Goal: Transaction & Acquisition: Book appointment/travel/reservation

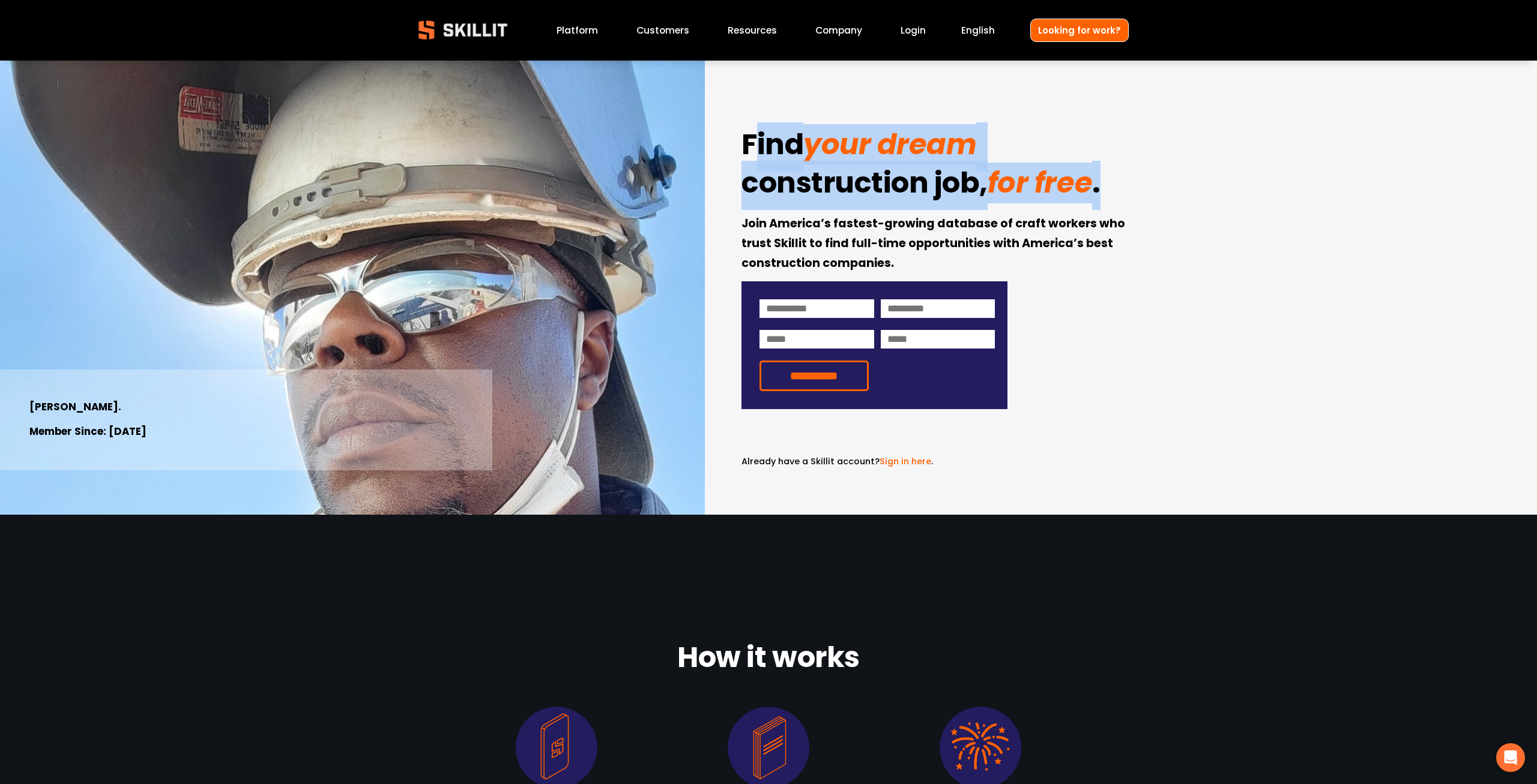
drag, startPoint x: 751, startPoint y: 142, endPoint x: 1189, endPoint y: 209, distance: 443.1
click at [1189, 209] on div "**********" at bounding box center [768, 287] width 1537 height 454
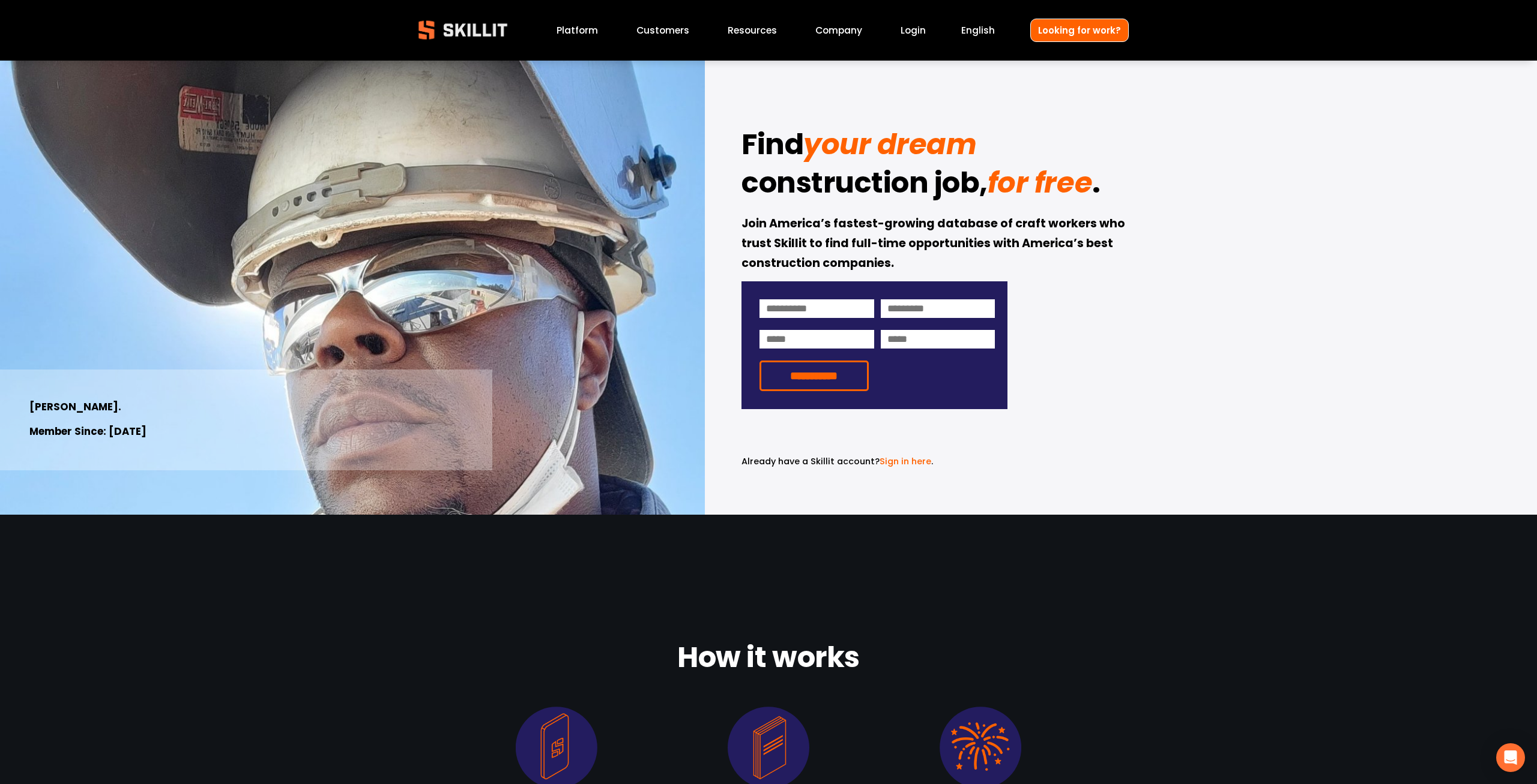
click at [1189, 209] on div "**********" at bounding box center [768, 287] width 1537 height 454
click at [1174, 321] on div "**********" at bounding box center [768, 287] width 1537 height 454
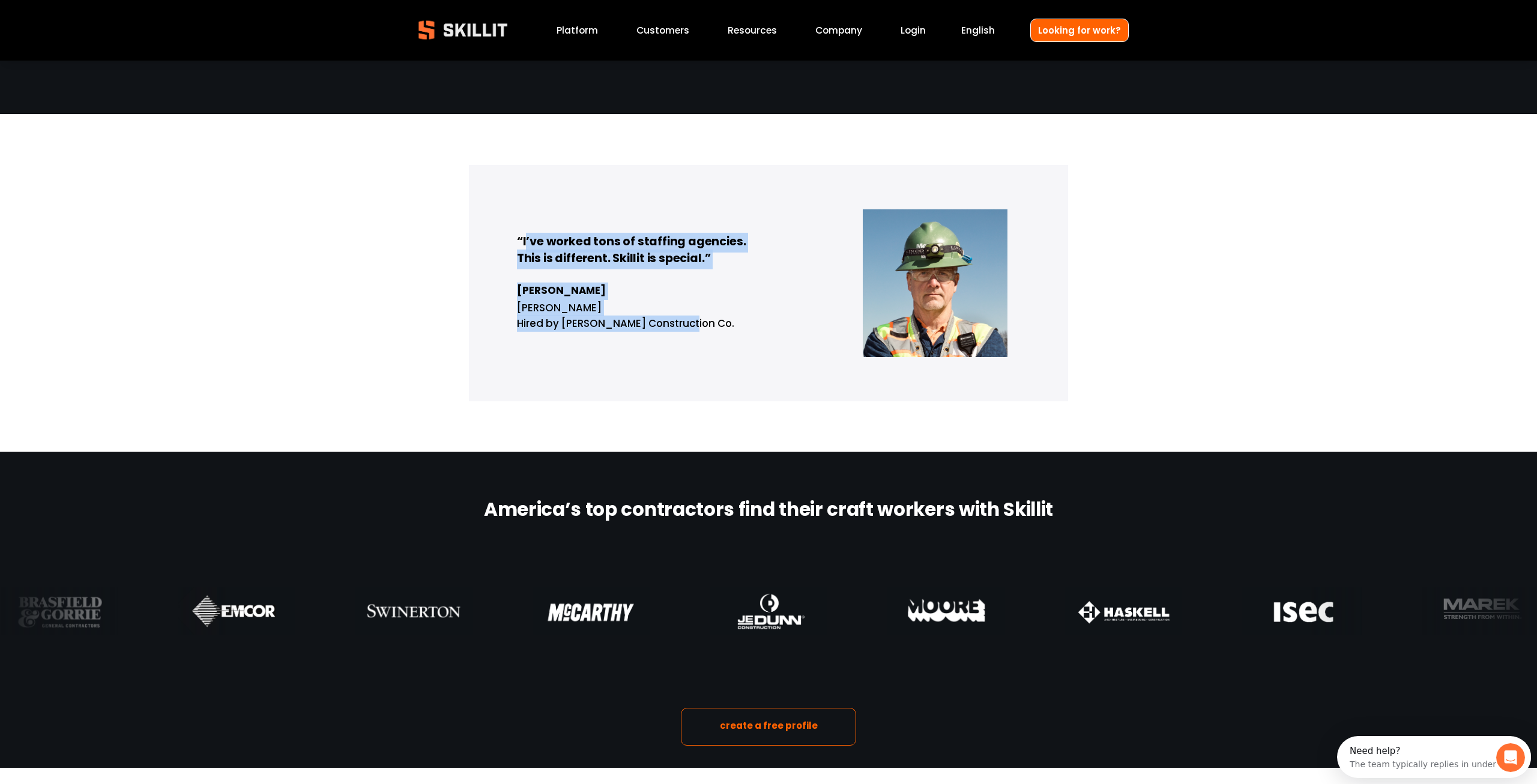
drag, startPoint x: 547, startPoint y: 258, endPoint x: 733, endPoint y: 371, distance: 217.6
click at [731, 372] on div "“I’ve worked tons of staffing agencies. This is different. Skillit is special.”…" at bounding box center [768, 283] width 599 height 237
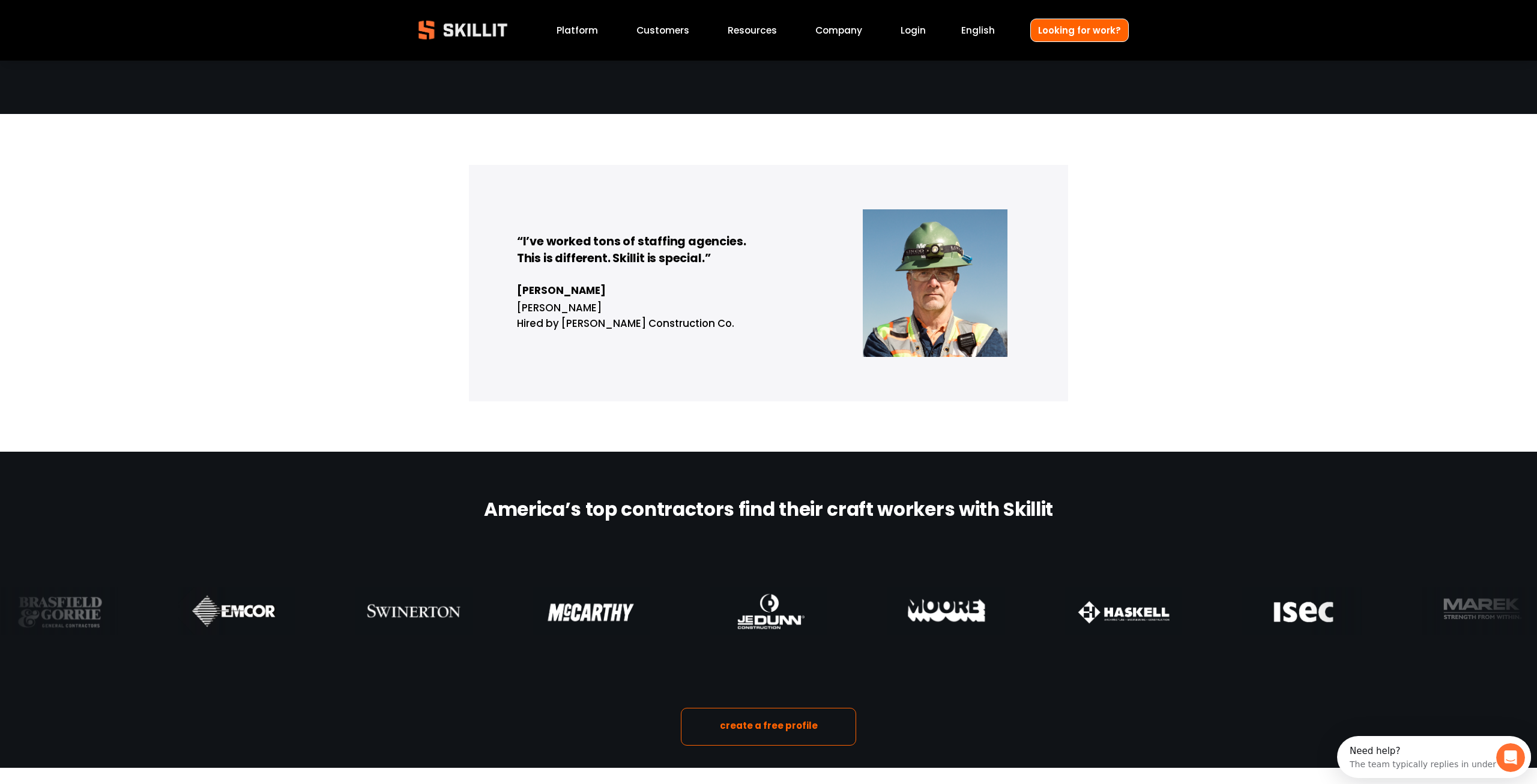
drag, startPoint x: 733, startPoint y: 371, endPoint x: 739, endPoint y: 366, distance: 7.8
click at [734, 371] on div "“I’ve worked tons of staffing agencies. This is different. Skillit is special.”…" at bounding box center [768, 283] width 599 height 237
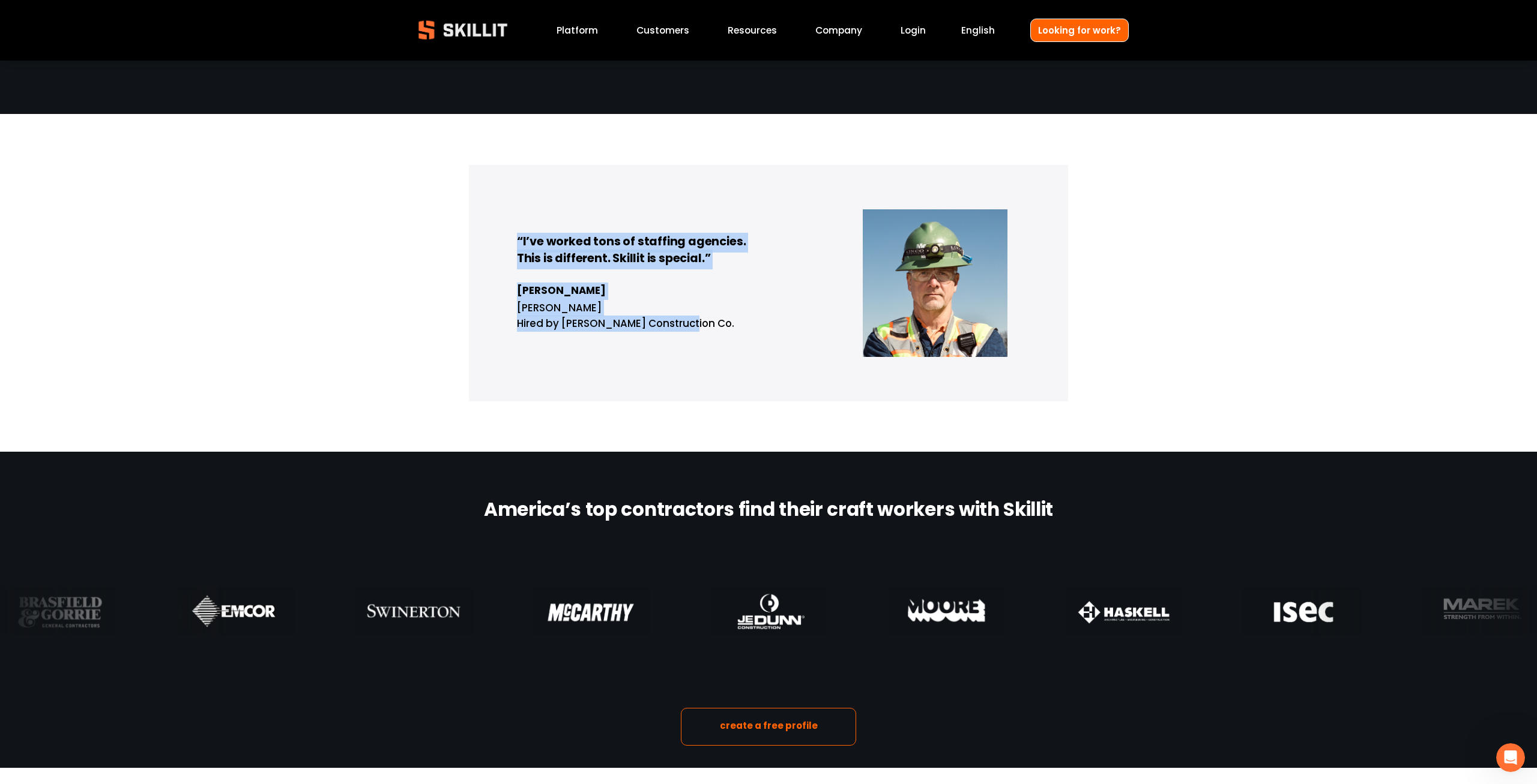
drag, startPoint x: 737, startPoint y: 333, endPoint x: 448, endPoint y: 182, distance: 326.1
click at [448, 182] on div "“I’ve worked tons of staffing agencies. This is different. Skillit is special.”…" at bounding box center [768, 283] width 1537 height 237
click at [719, 319] on p "Paul Denson Foreman Hired by Messer Construction Co." at bounding box center [768, 307] width 503 height 50
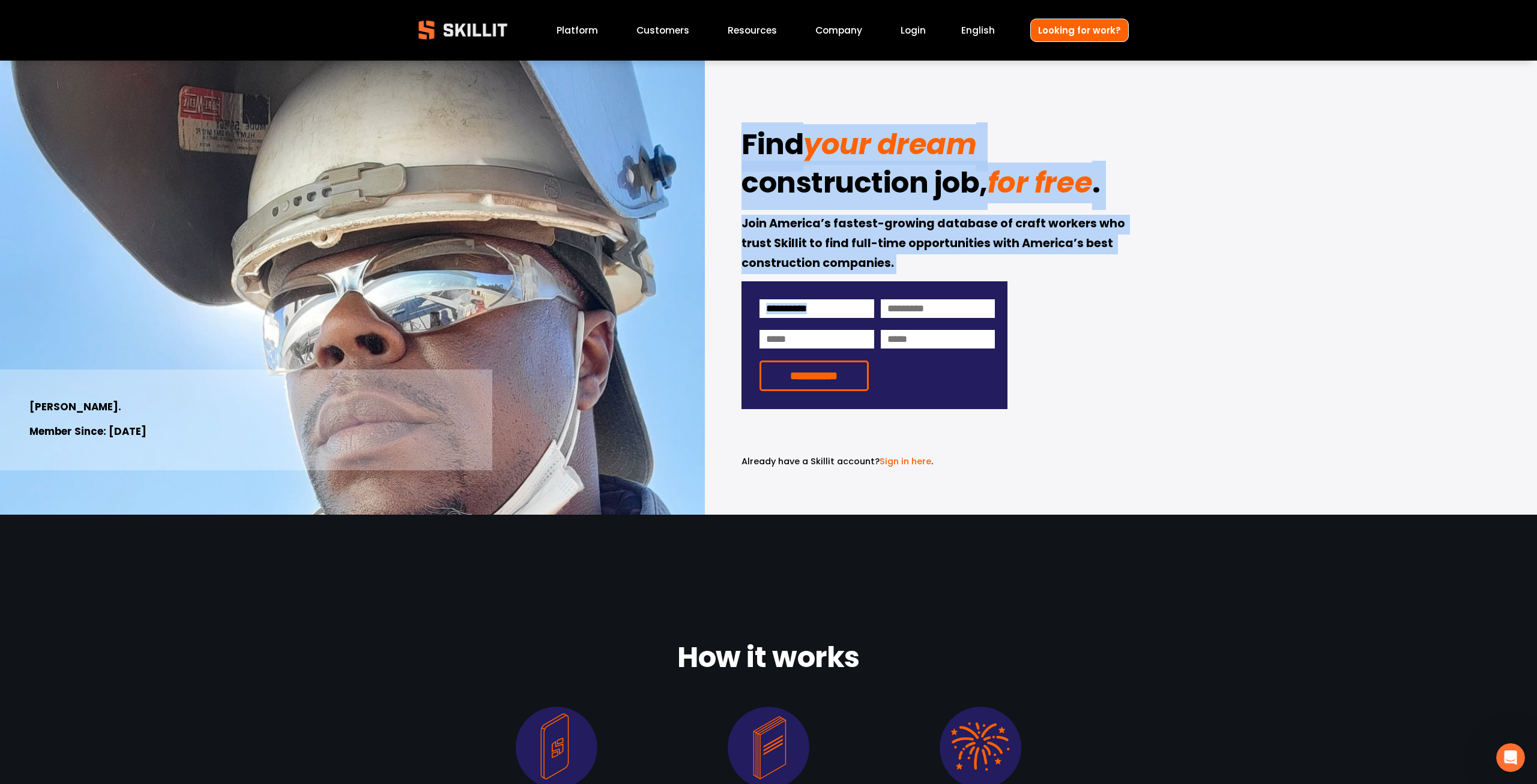
drag, startPoint x: 814, startPoint y: 150, endPoint x: 963, endPoint y: 292, distance: 205.8
click at [963, 292] on div "**********" at bounding box center [768, 287] width 1537 height 454
click at [934, 262] on p "Join America’s fastest-growing database of craft workers who trust Skillit to f…" at bounding box center [935, 244] width 387 height 59
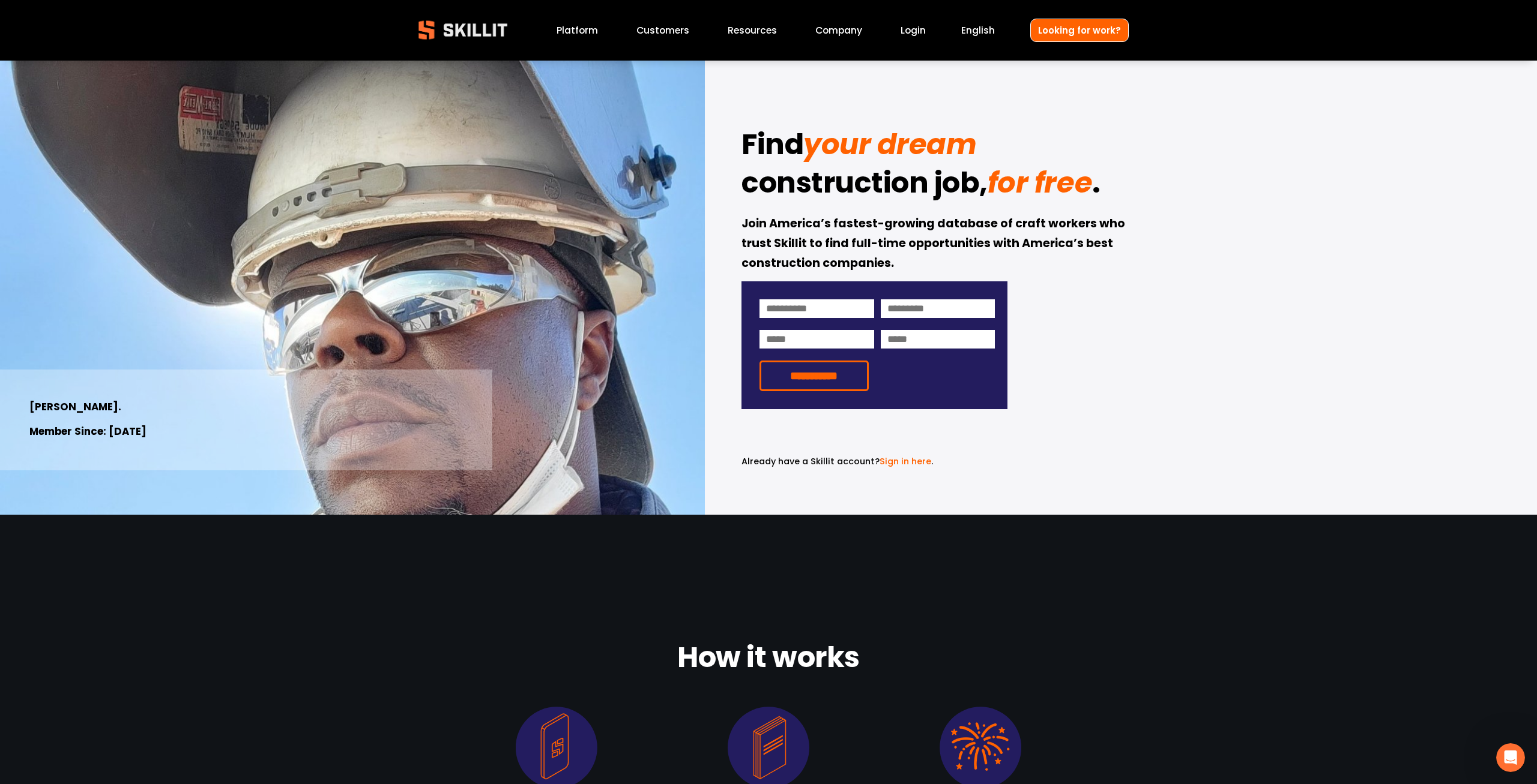
drag, startPoint x: 916, startPoint y: 268, endPoint x: 752, endPoint y: 194, distance: 179.9
click at [755, 196] on div "**********" at bounding box center [768, 287] width 1537 height 454
click at [747, 240] on strong "Join America’s fastest-growing database of craft workers who trust Skillit to f…" at bounding box center [934, 244] width 386 height 59
drag, startPoint x: 1258, startPoint y: 416, endPoint x: 1245, endPoint y: 405, distance: 17.0
click at [1256, 416] on div "**********" at bounding box center [768, 287] width 1537 height 454
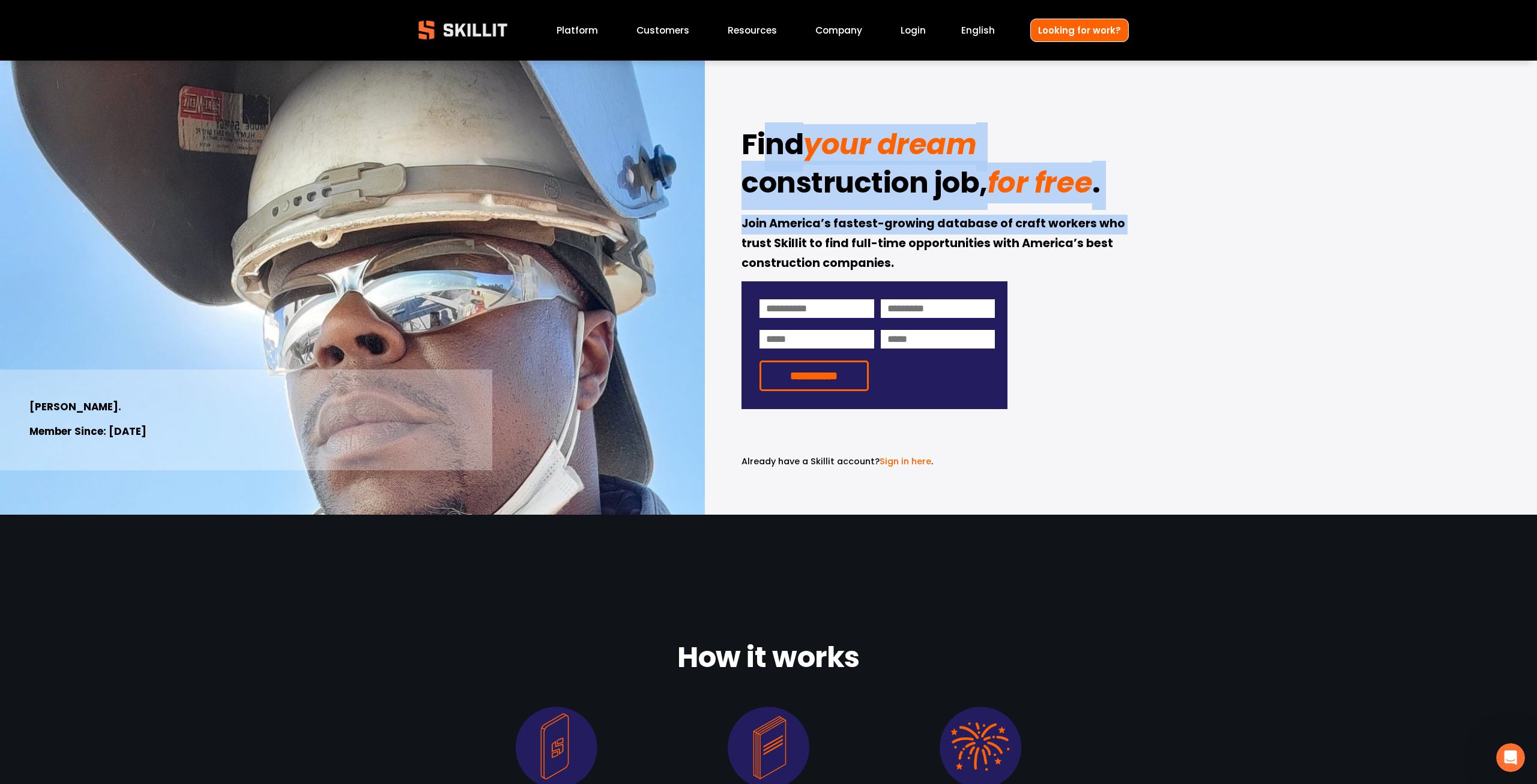
drag, startPoint x: 768, startPoint y: 108, endPoint x: 1227, endPoint y: 217, distance: 471.8
click at [1227, 216] on div "**********" at bounding box center [768, 287] width 1537 height 454
click at [1227, 217] on div "**********" at bounding box center [768, 287] width 1537 height 454
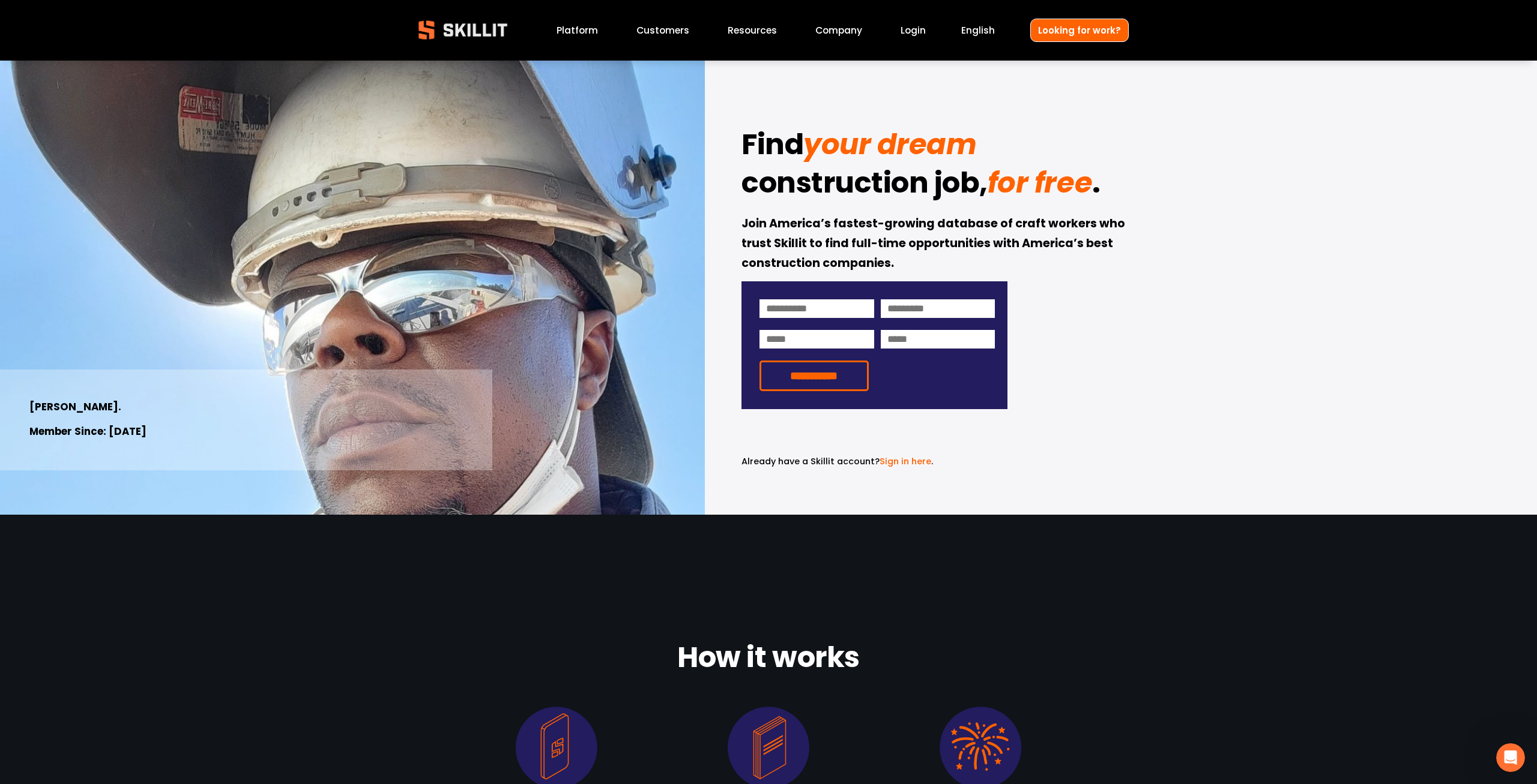
drag, startPoint x: 739, startPoint y: 134, endPoint x: 1152, endPoint y: 295, distance: 443.3
click at [1152, 295] on div "**********" at bounding box center [768, 287] width 1537 height 454
click at [1149, 291] on div "**********" at bounding box center [768, 287] width 1537 height 454
drag, startPoint x: 903, startPoint y: 263, endPoint x: 738, endPoint y: 105, distance: 228.4
click at [738, 105] on div "**********" at bounding box center [768, 287] width 1537 height 454
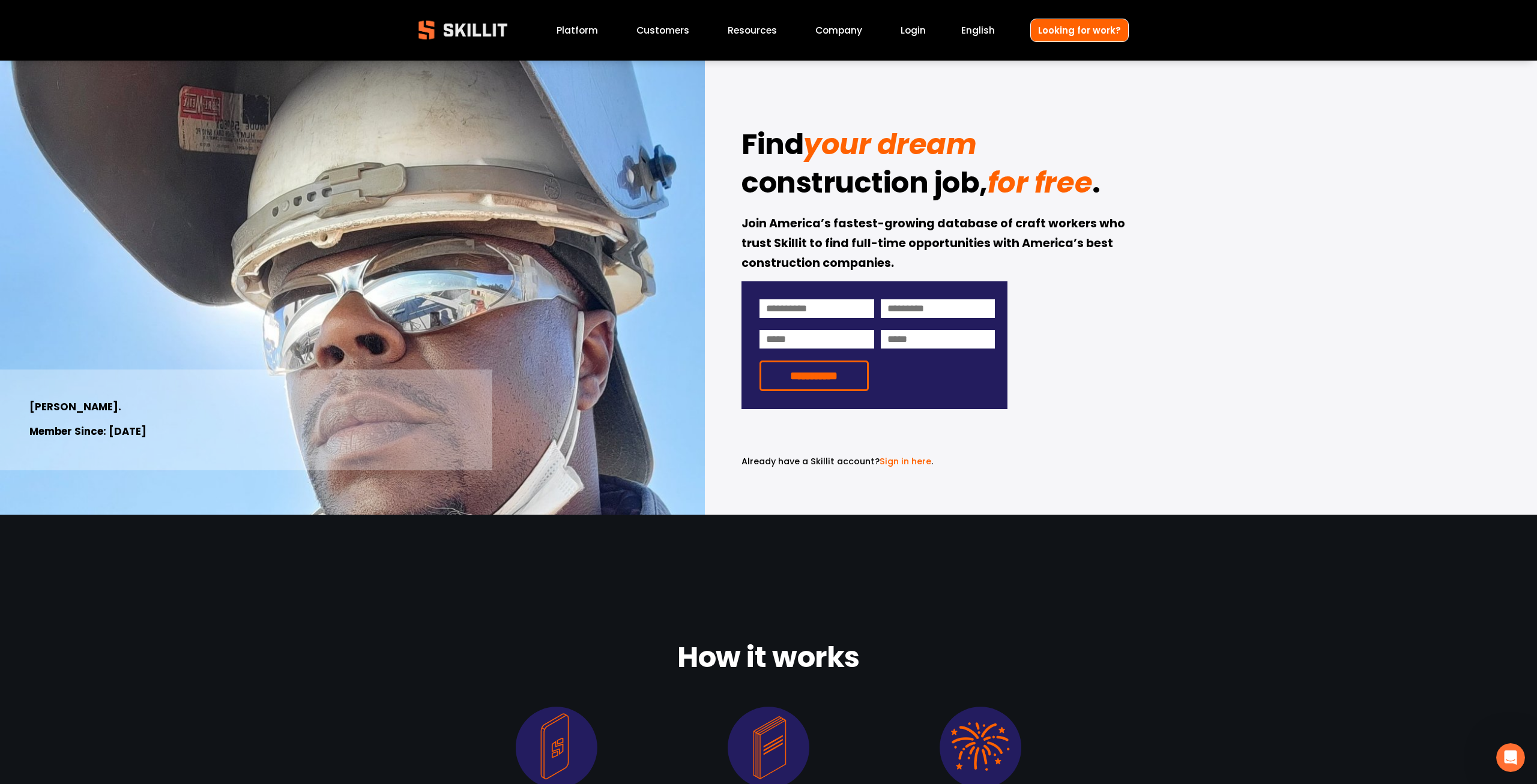
click at [843, 32] on link "Company" at bounding box center [839, 30] width 47 height 16
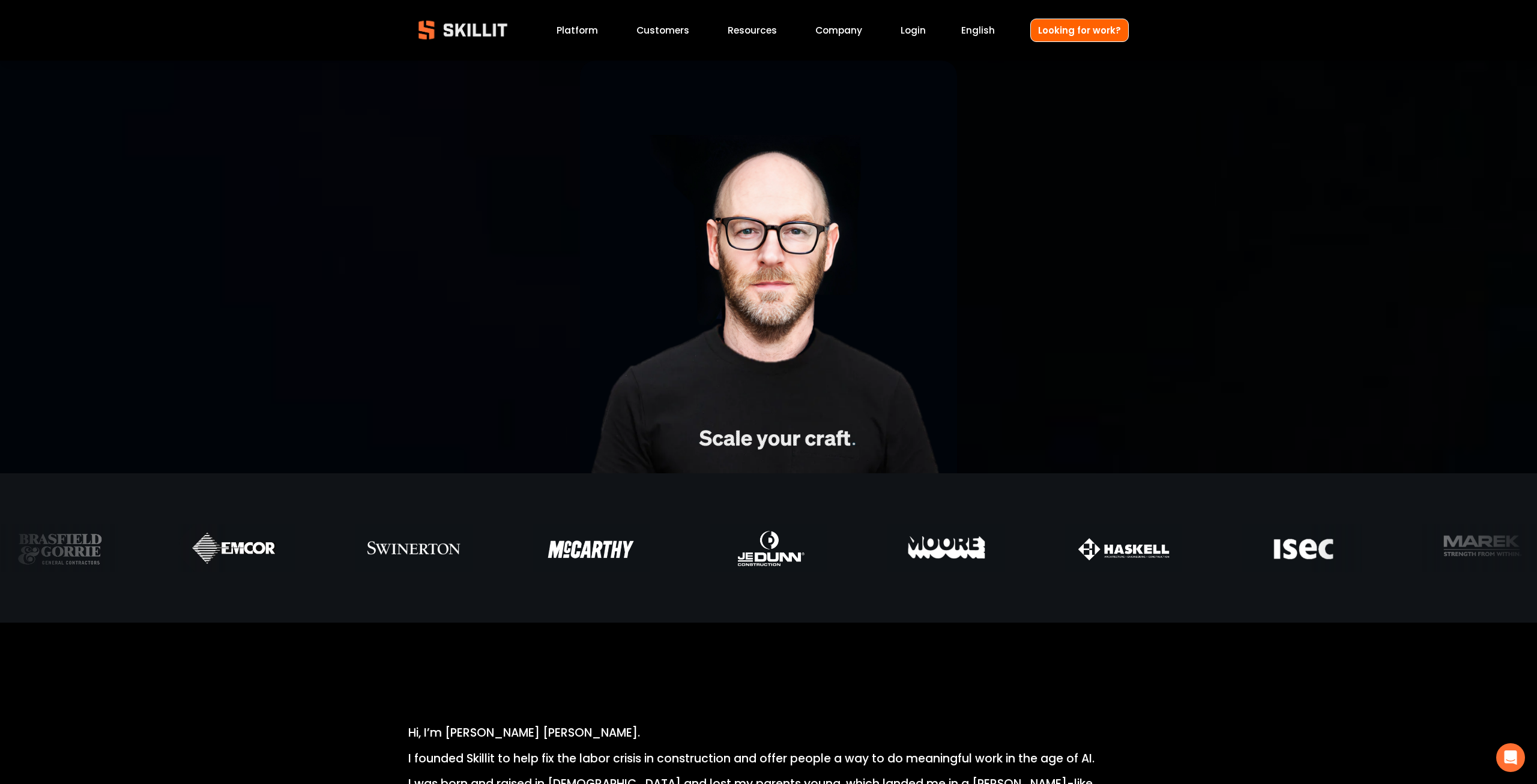
click at [585, 31] on link "Platform" at bounding box center [577, 30] width 41 height 16
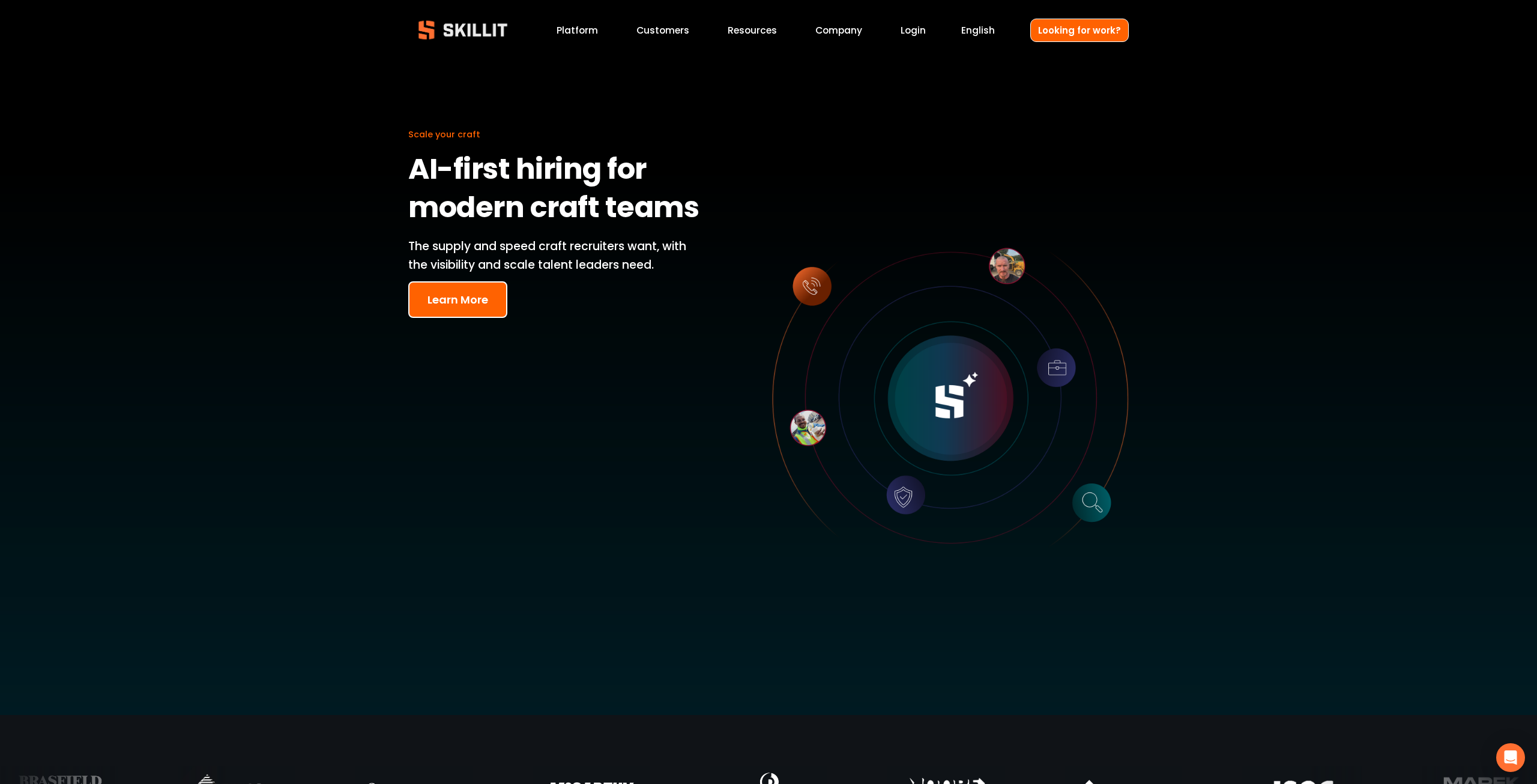
drag, startPoint x: 416, startPoint y: 164, endPoint x: 687, endPoint y: 396, distance: 356.7
click at [687, 396] on div "Scale your craft AI-first hiring for modern craft teams The supply and speed cr…" at bounding box center [768, 388] width 1537 height 655
click at [686, 390] on div "Scale your craft AI-first hiring for modern craft teams The supply and speed cr…" at bounding box center [768, 388] width 1537 height 655
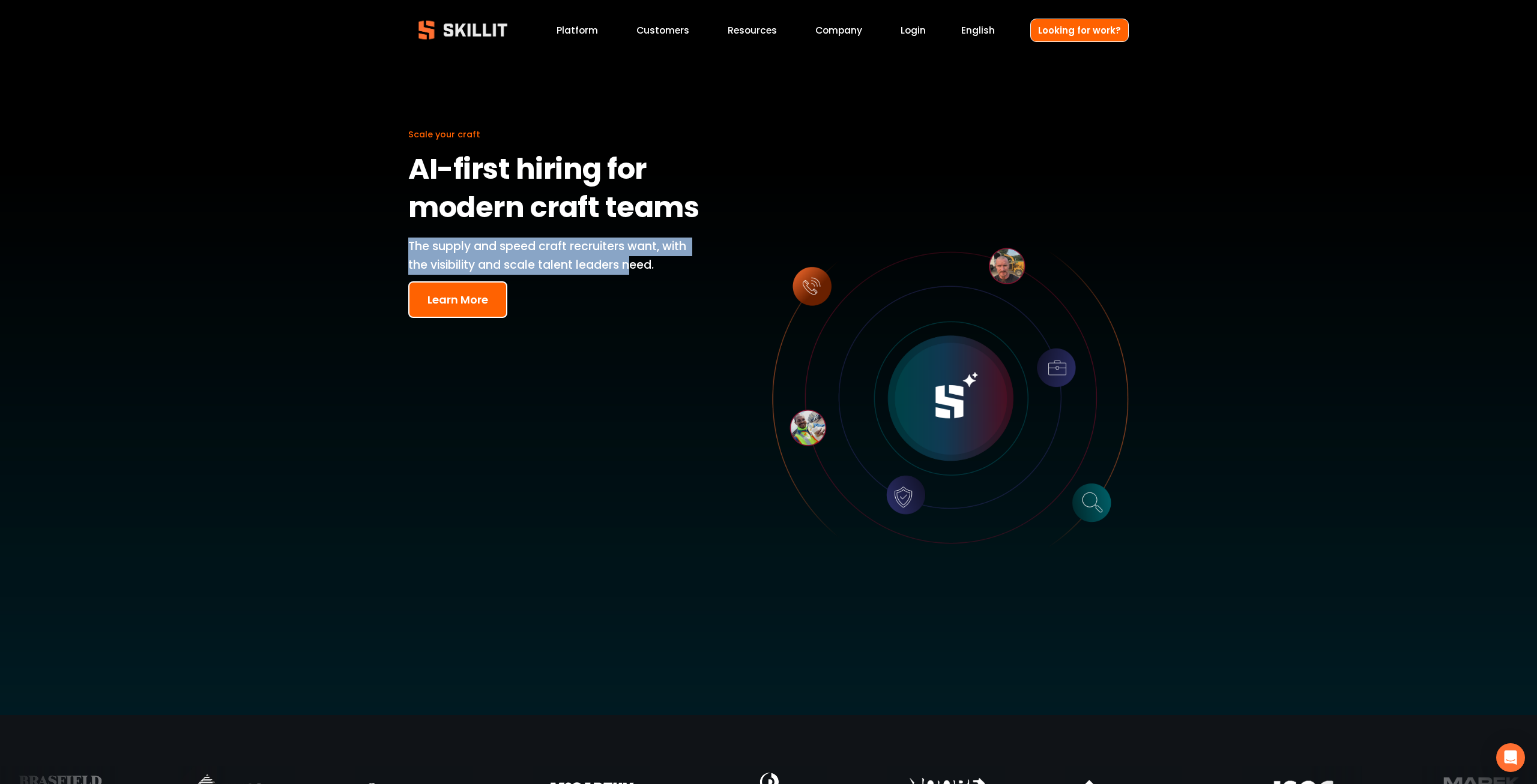
drag, startPoint x: 481, startPoint y: 308, endPoint x: 397, endPoint y: 240, distance: 108.1
click at [397, 240] on div "Scale your craft AI-first hiring for modern craft teams The supply and speed cr…" at bounding box center [768, 388] width 1537 height 655
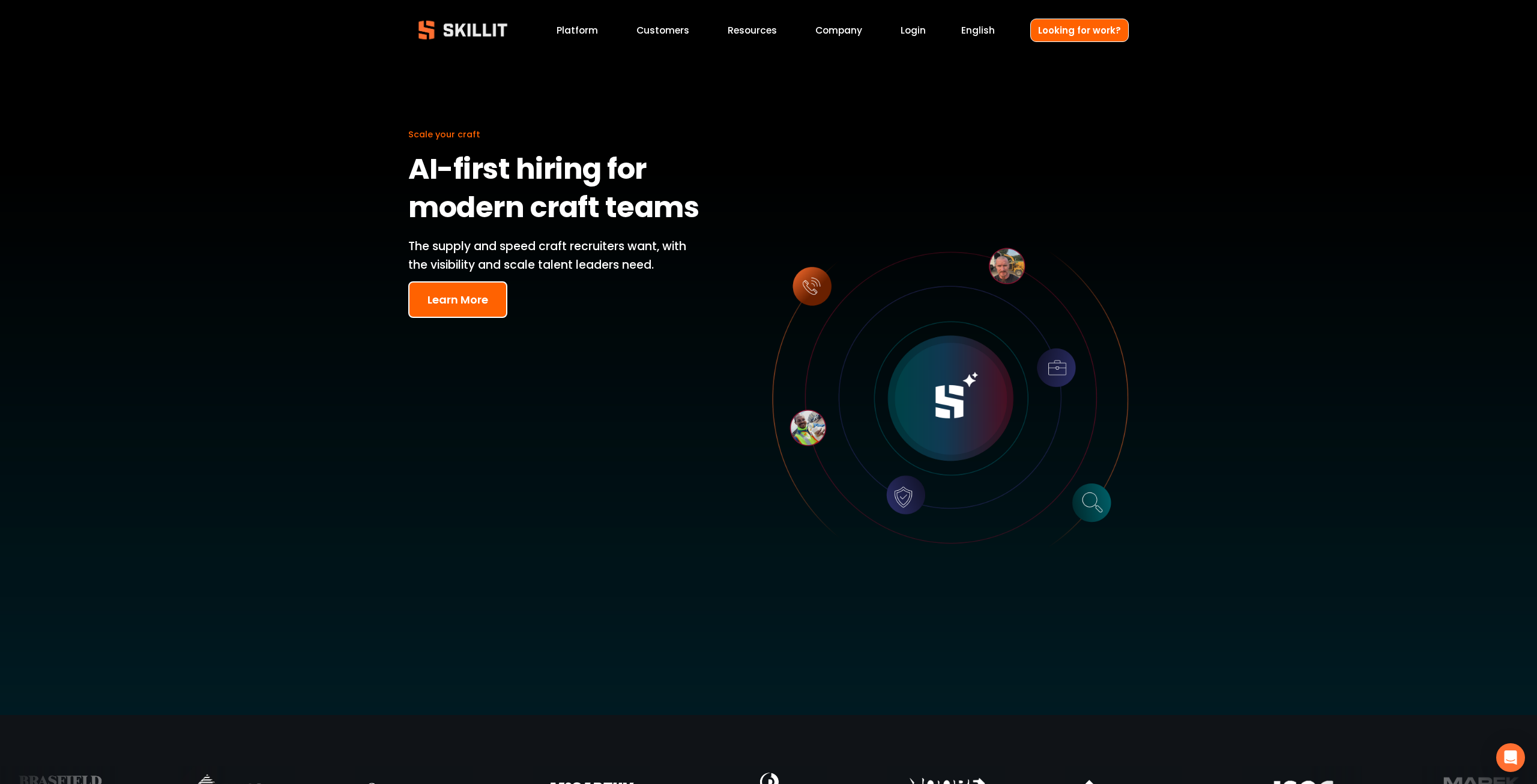
click at [614, 351] on div "Scale your craft AI-first hiring for modern craft teams The supply and speed cr…" at bounding box center [768, 388] width 1537 height 655
click at [644, 349] on div "Scale your craft AI-first hiring for modern craft teams The supply and speed cr…" at bounding box center [768, 388] width 1537 height 655
click at [672, 28] on link "Customers" at bounding box center [663, 30] width 53 height 16
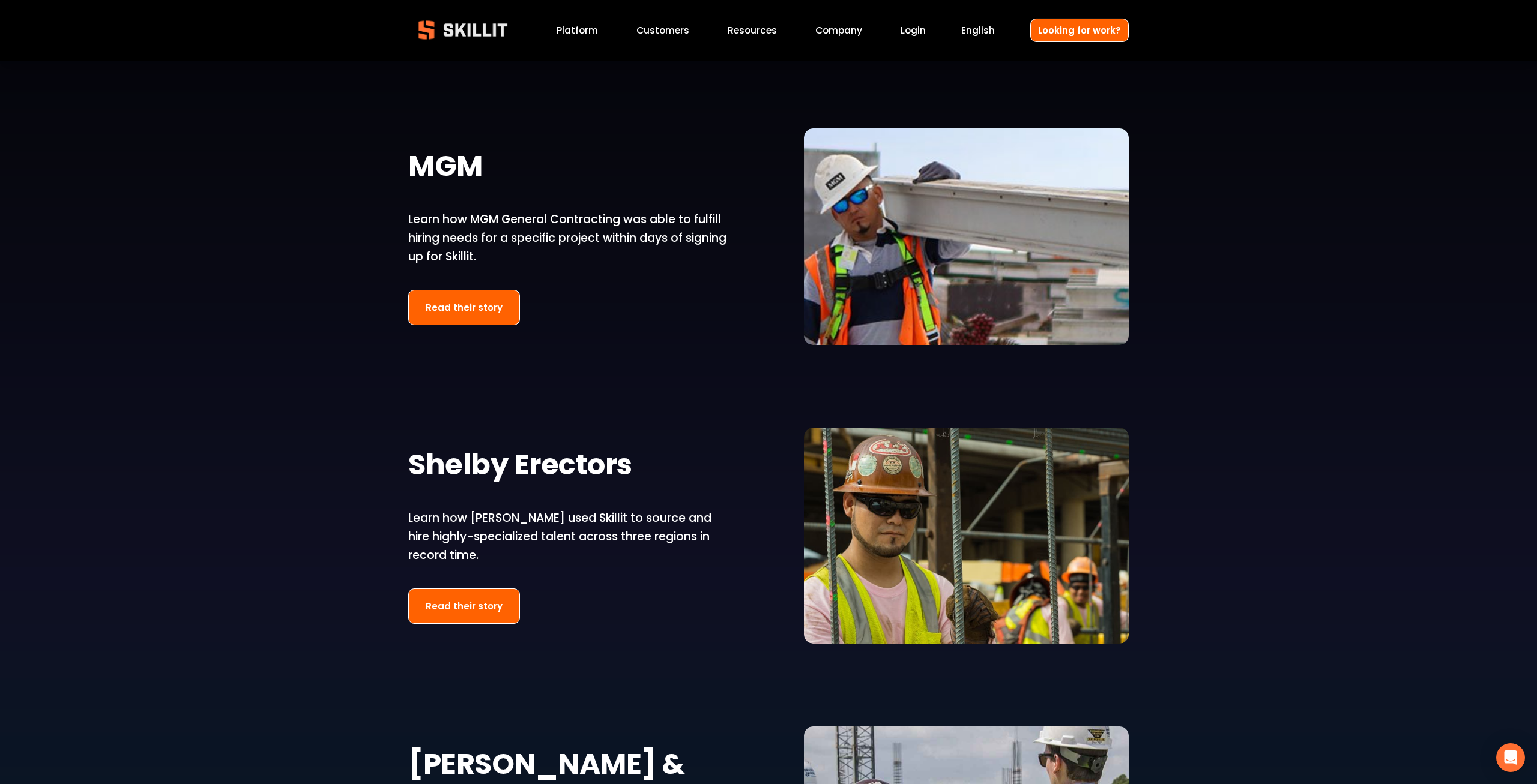
scroll to position [1775, 0]
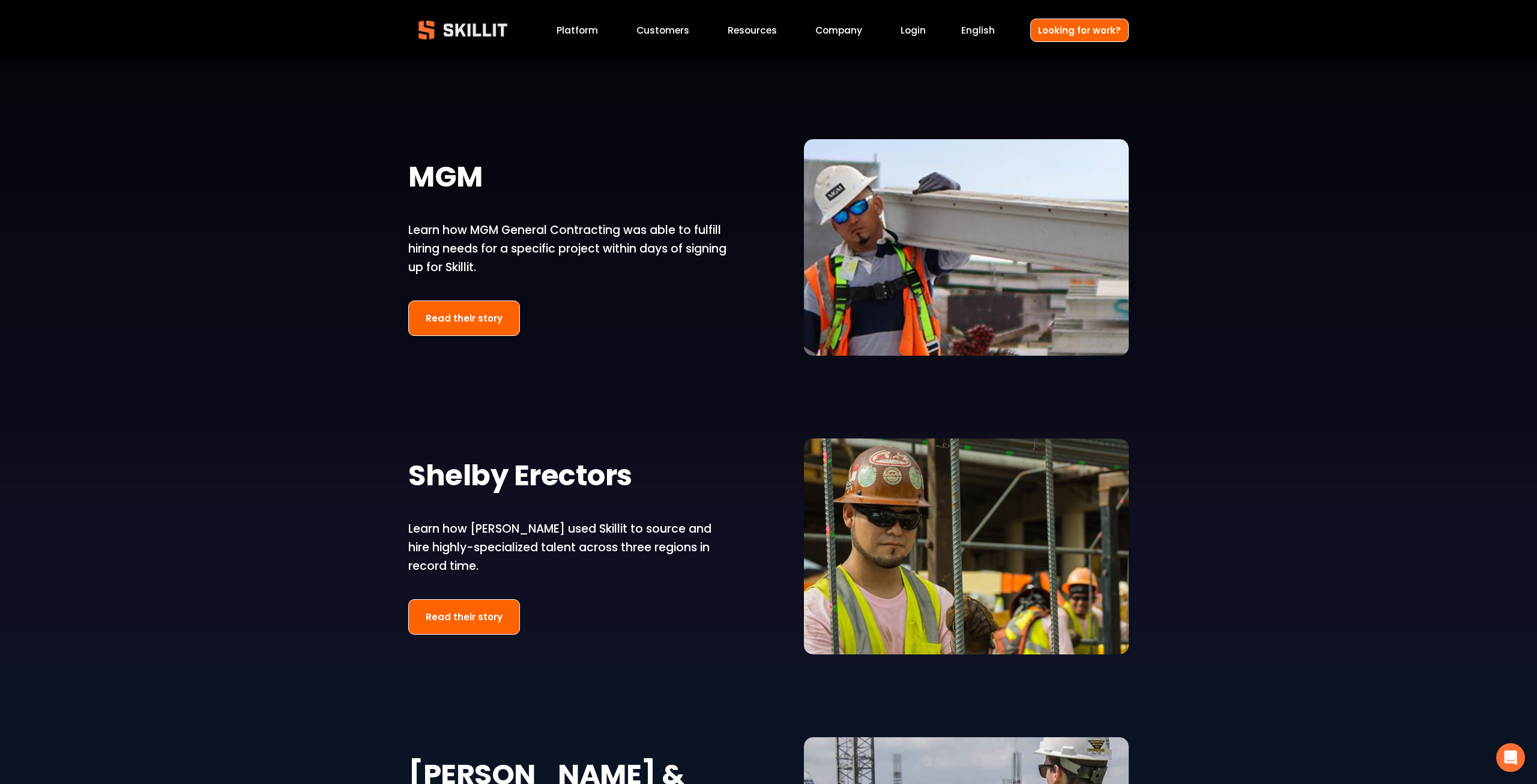
drag, startPoint x: 440, startPoint y: 479, endPoint x: 682, endPoint y: 620, distance: 280.1
click at [680, 621] on div "[PERSON_NAME] Learn how [PERSON_NAME] used Skillit to achieve 18.3X better resu…" at bounding box center [768, 276] width 1537 height 2027
click at [682, 620] on div "Mortenson Learn how Mortenson used Skillit to achieve 18.3X better results for …" at bounding box center [768, 276] width 1537 height 2027
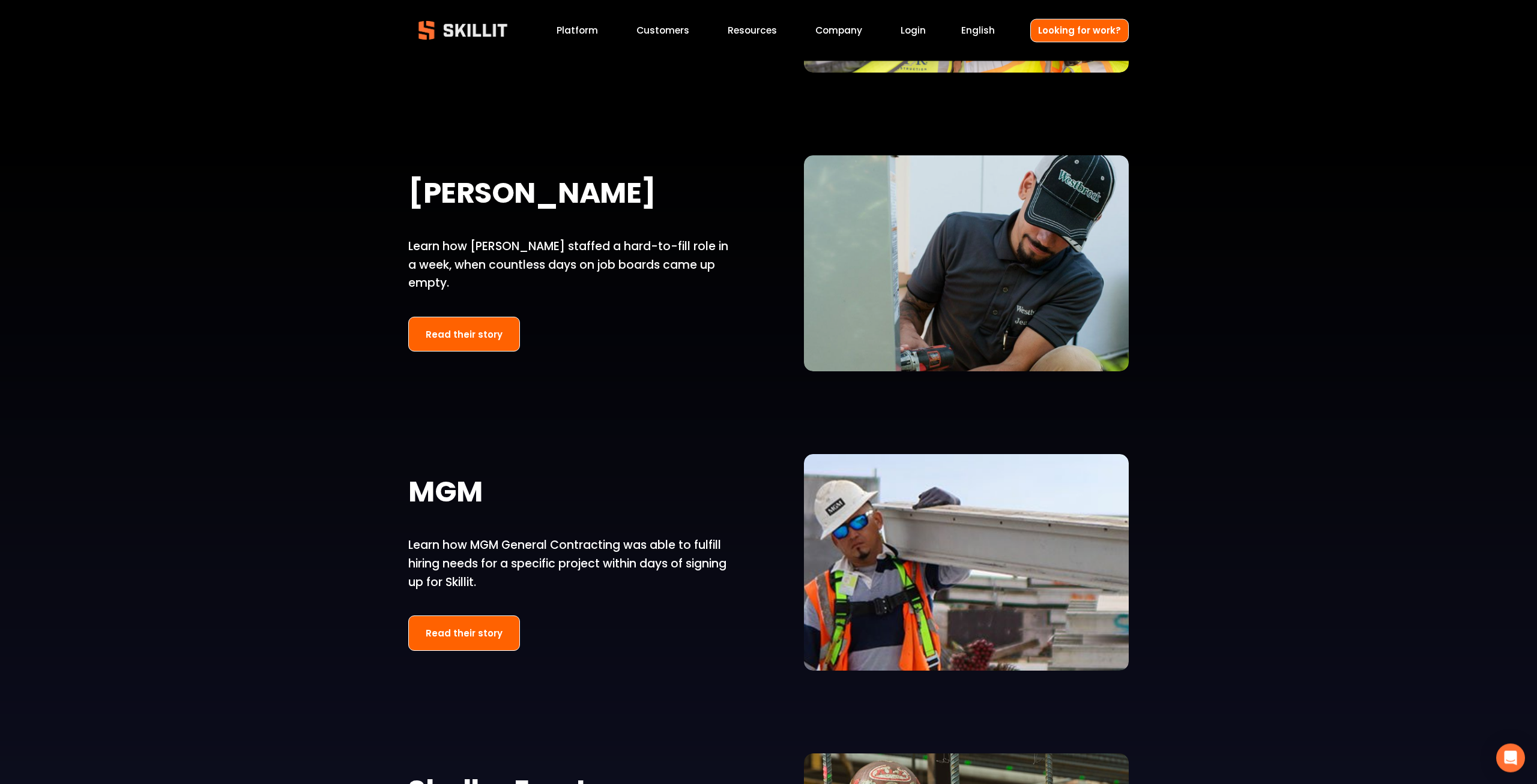
scroll to position [1469, 0]
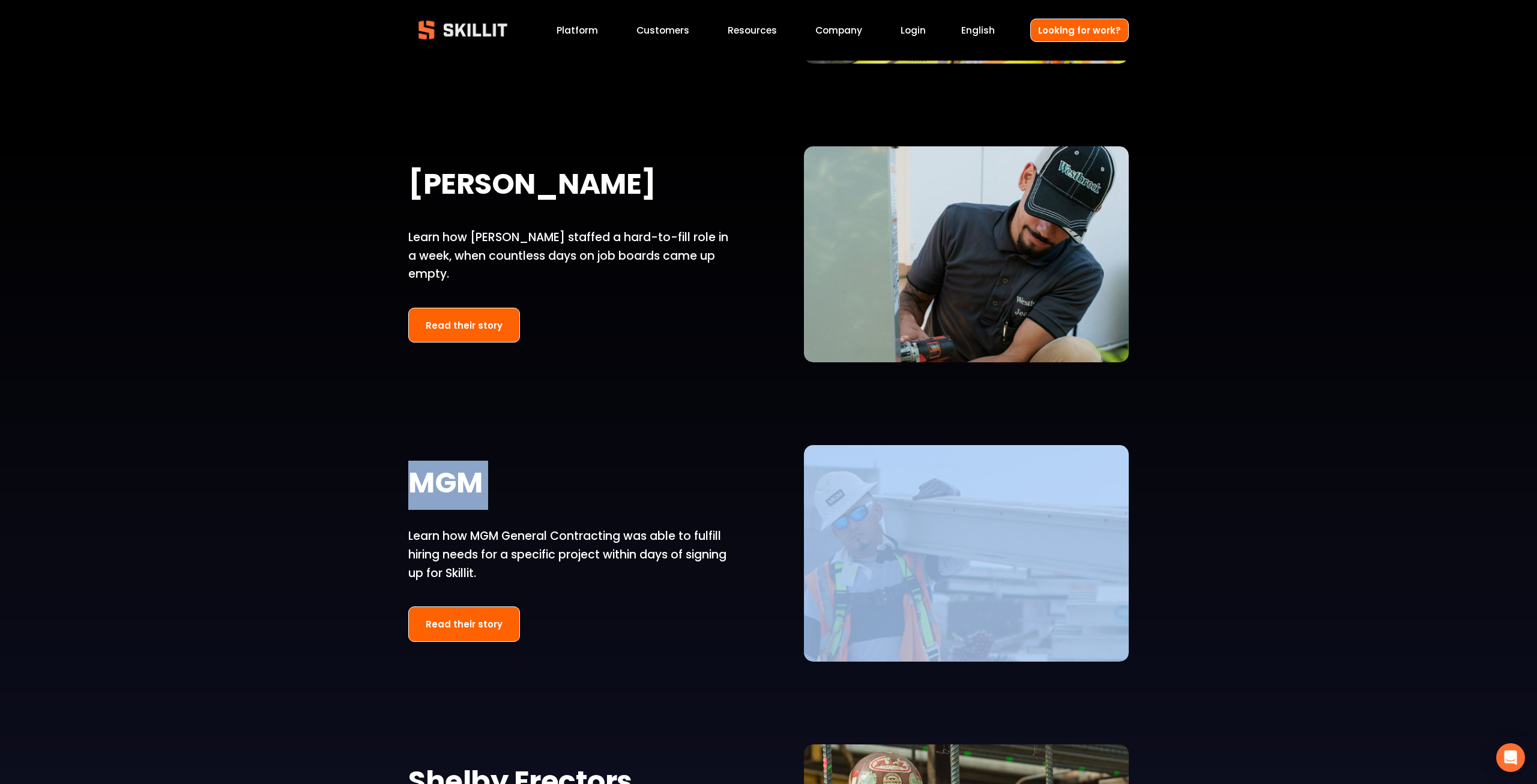
drag, startPoint x: 1243, startPoint y: 671, endPoint x: 355, endPoint y: 516, distance: 901.4
click at [355, 518] on div "Mortenson Learn how Mortenson used Skillit to achieve 18.3X better results for …" at bounding box center [768, 583] width 1537 height 2027
drag, startPoint x: 355, startPoint y: 511, endPoint x: 392, endPoint y: 521, distance: 38.3
click at [355, 511] on div "Mortenson Learn how Mortenson used Skillit to achieve 18.3X better results for …" at bounding box center [768, 583] width 1537 height 2027
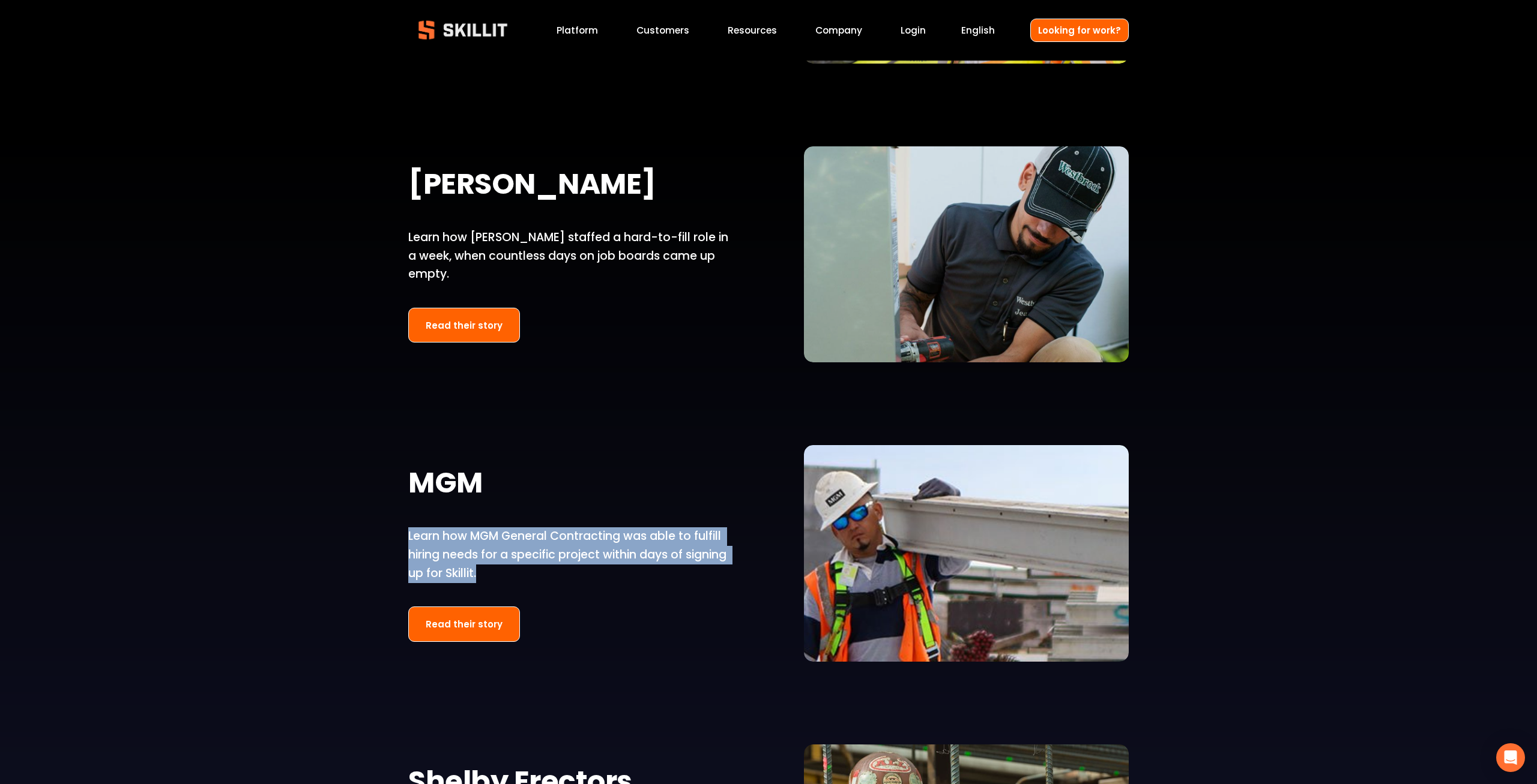
drag, startPoint x: 402, startPoint y: 535, endPoint x: 662, endPoint y: 624, distance: 274.8
click at [662, 624] on div "Mortenson Learn how Mortenson used Skillit to achieve 18.3X better results for …" at bounding box center [768, 583] width 1537 height 2027
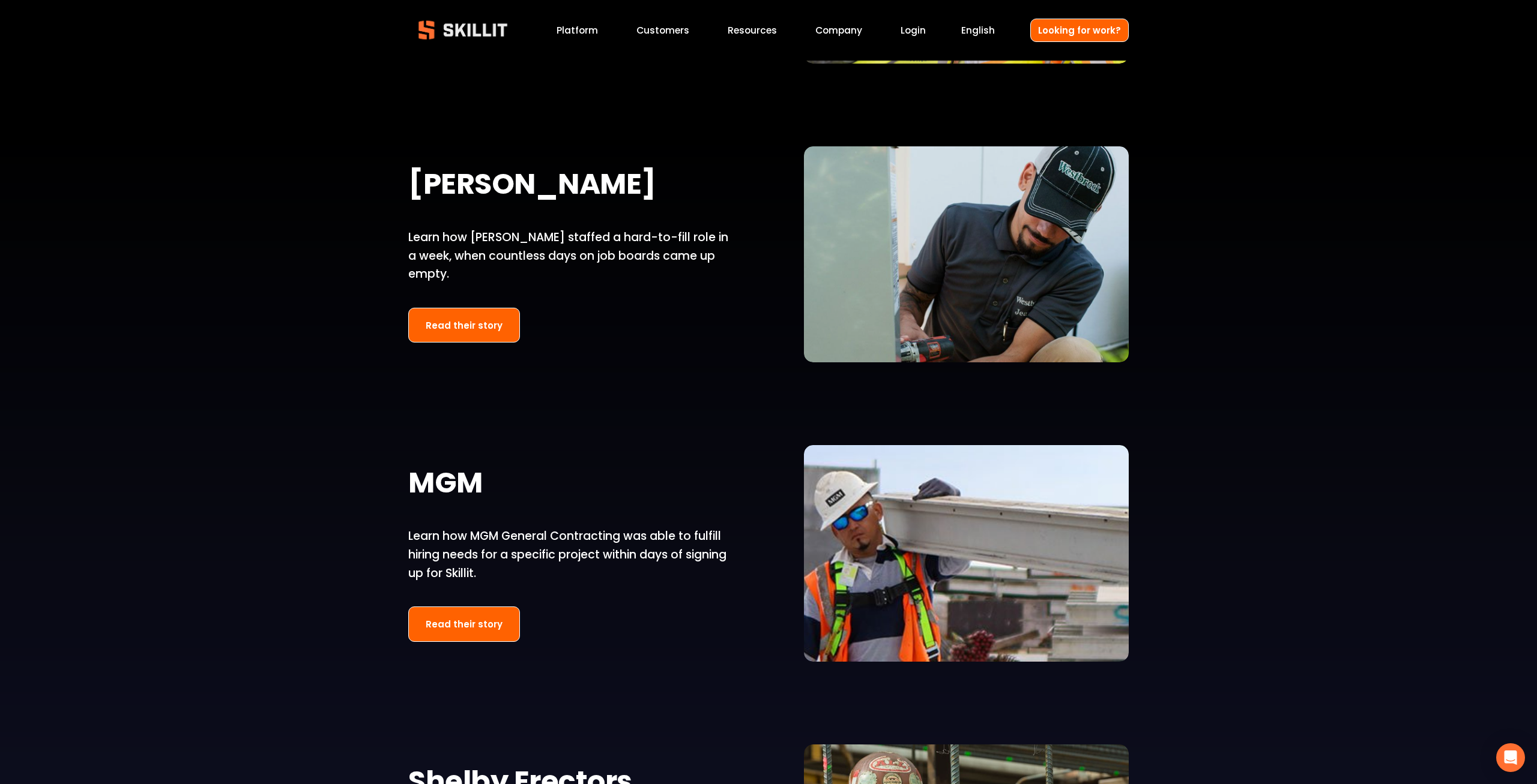
click at [662, 624] on div "Mortenson Learn how Mortenson used Skillit to achieve 18.3X better results for …" at bounding box center [768, 583] width 1537 height 2027
drag, startPoint x: 1261, startPoint y: 615, endPoint x: 1269, endPoint y: 614, distance: 8.1
click at [1269, 614] on div "Mortenson Learn how Mortenson used Skillit to achieve 18.3X better results for …" at bounding box center [768, 583] width 1537 height 2027
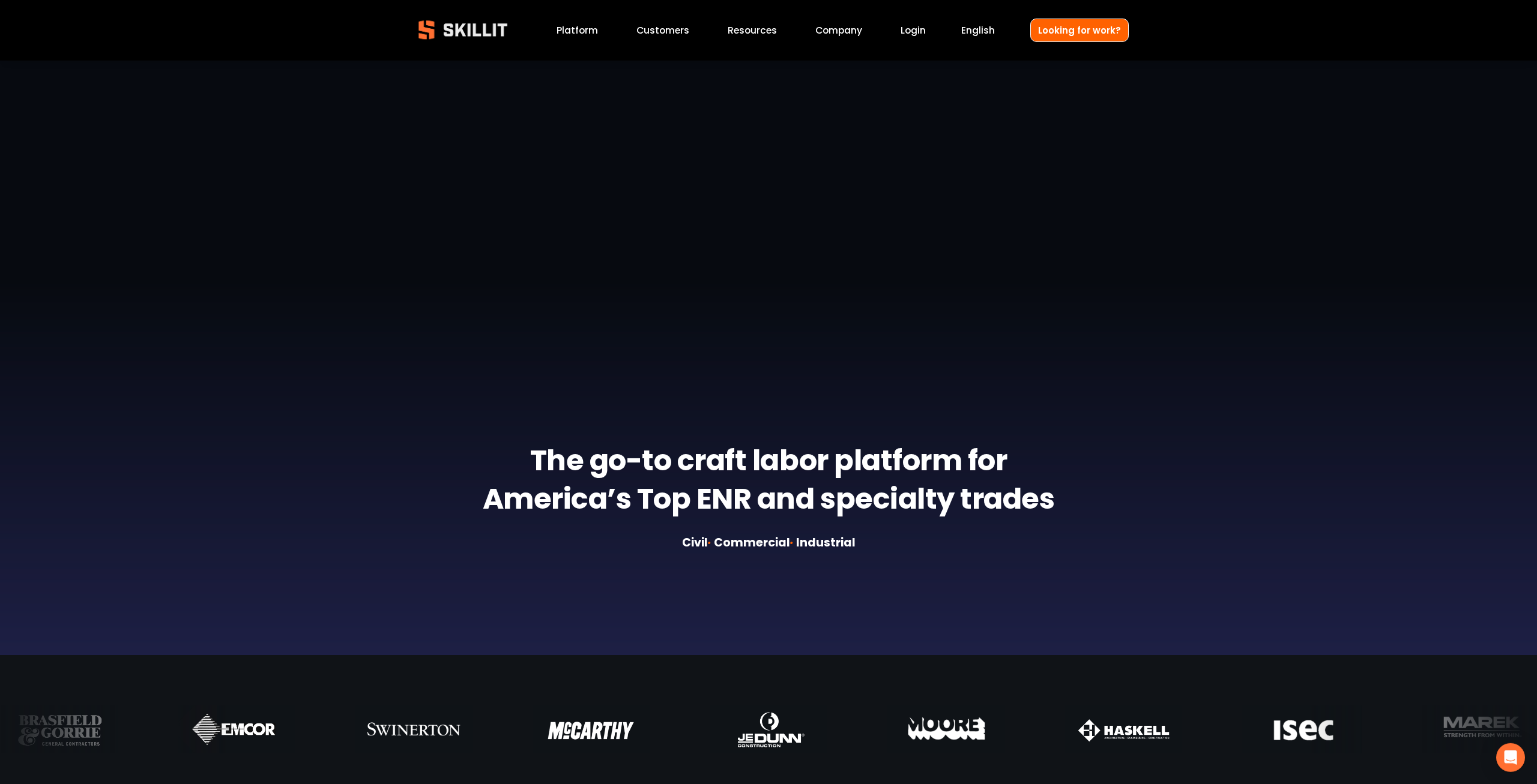
scroll to position [0, 0]
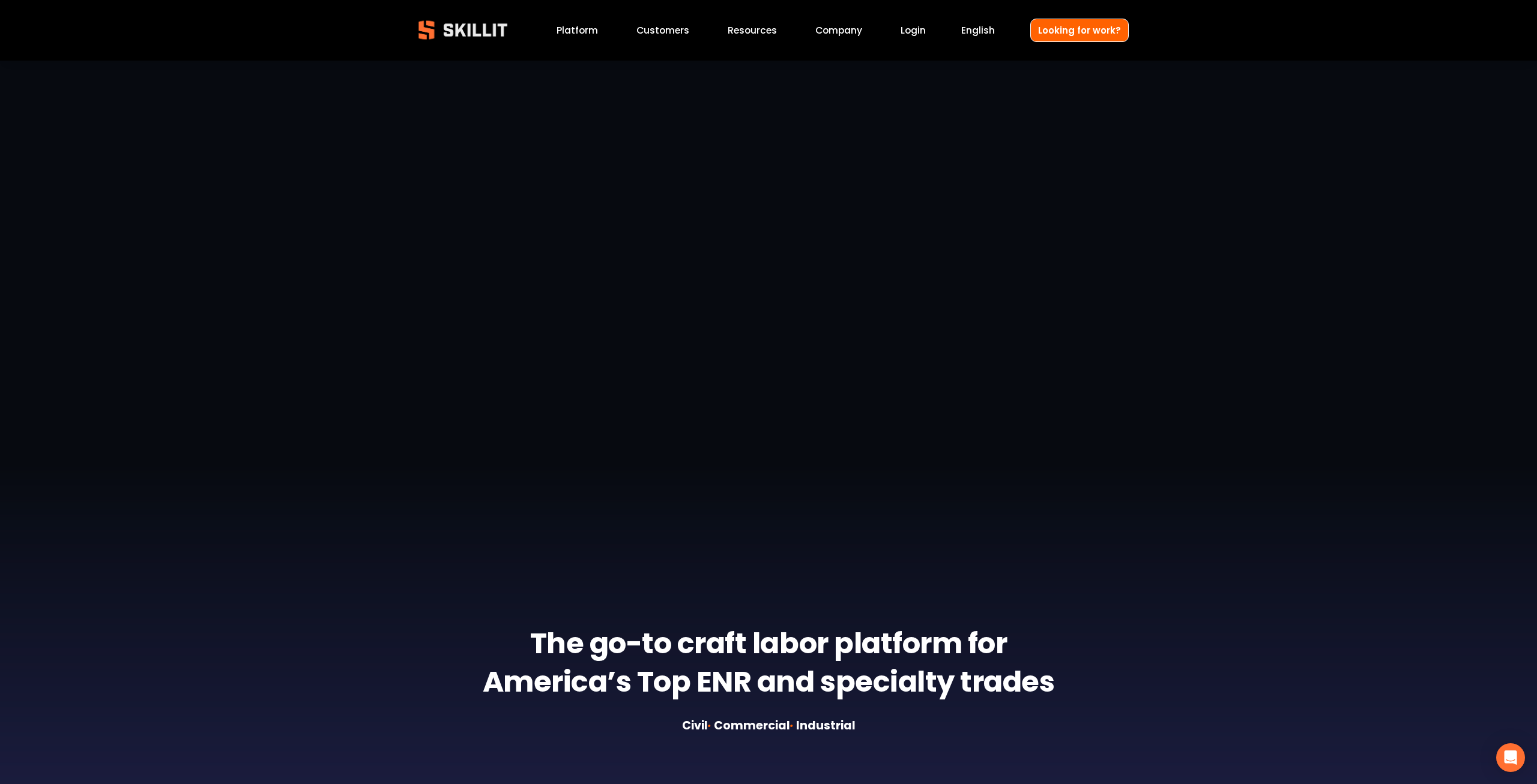
click at [0, 0] on span "Pricing" at bounding box center [0, 0] width 0 height 0
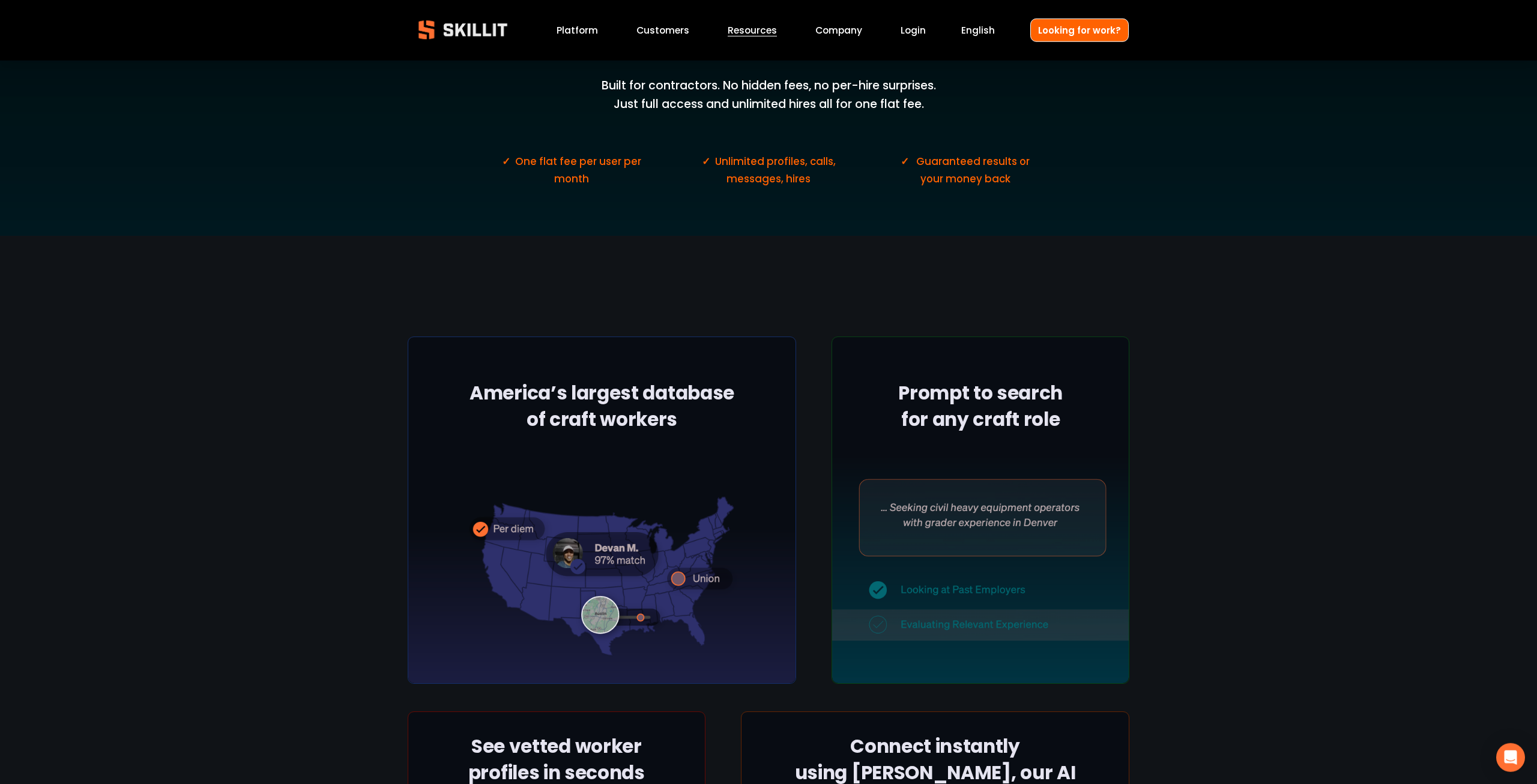
scroll to position [184, 0]
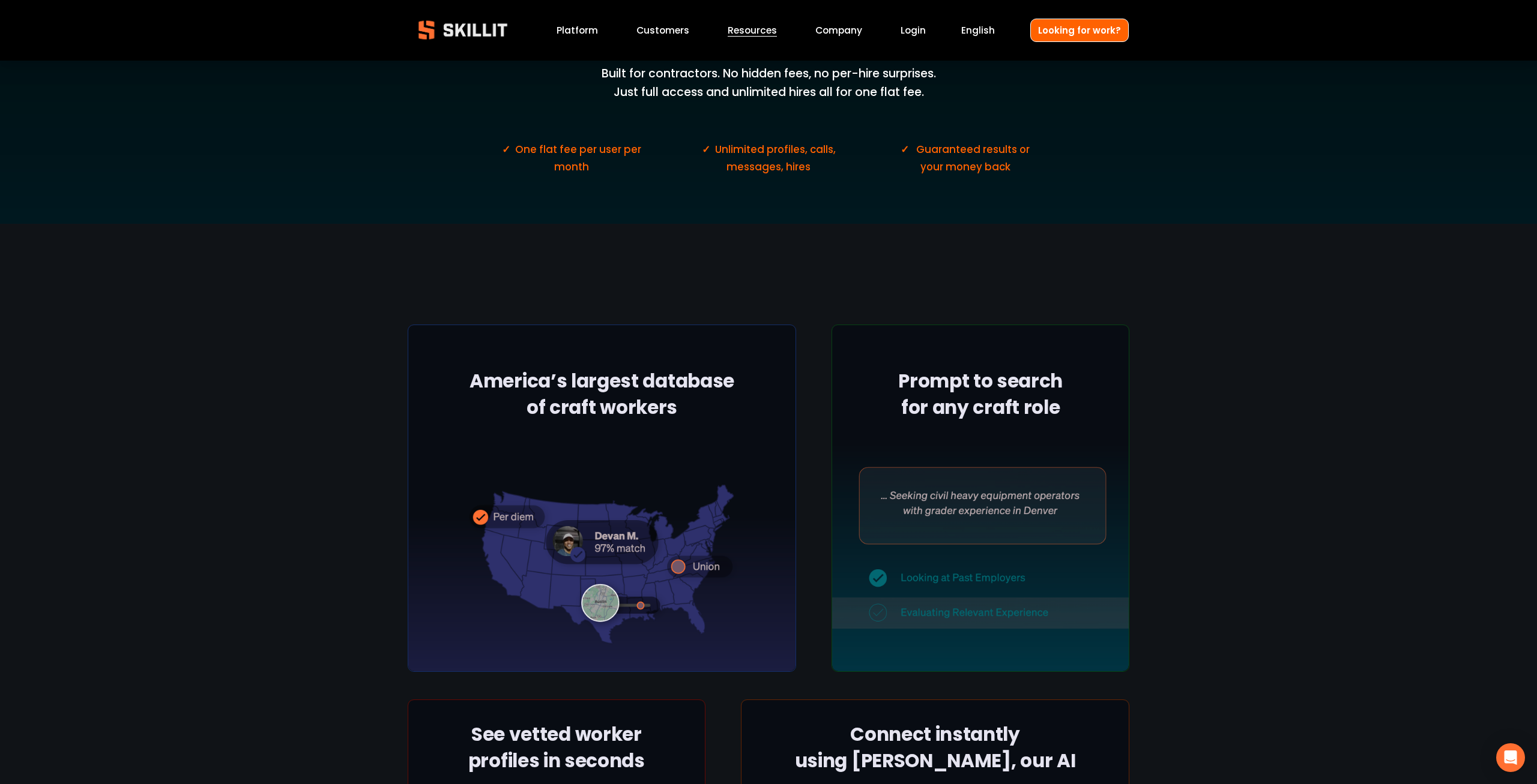
drag, startPoint x: 904, startPoint y: 372, endPoint x: 1094, endPoint y: 429, distance: 198.4
click at [1095, 429] on div at bounding box center [980, 498] width 298 height 348
click at [1089, 427] on div at bounding box center [980, 498] width 298 height 348
drag, startPoint x: 485, startPoint y: 377, endPoint x: 711, endPoint y: 400, distance: 227.2
click at [713, 403] on div at bounding box center [602, 498] width 389 height 348
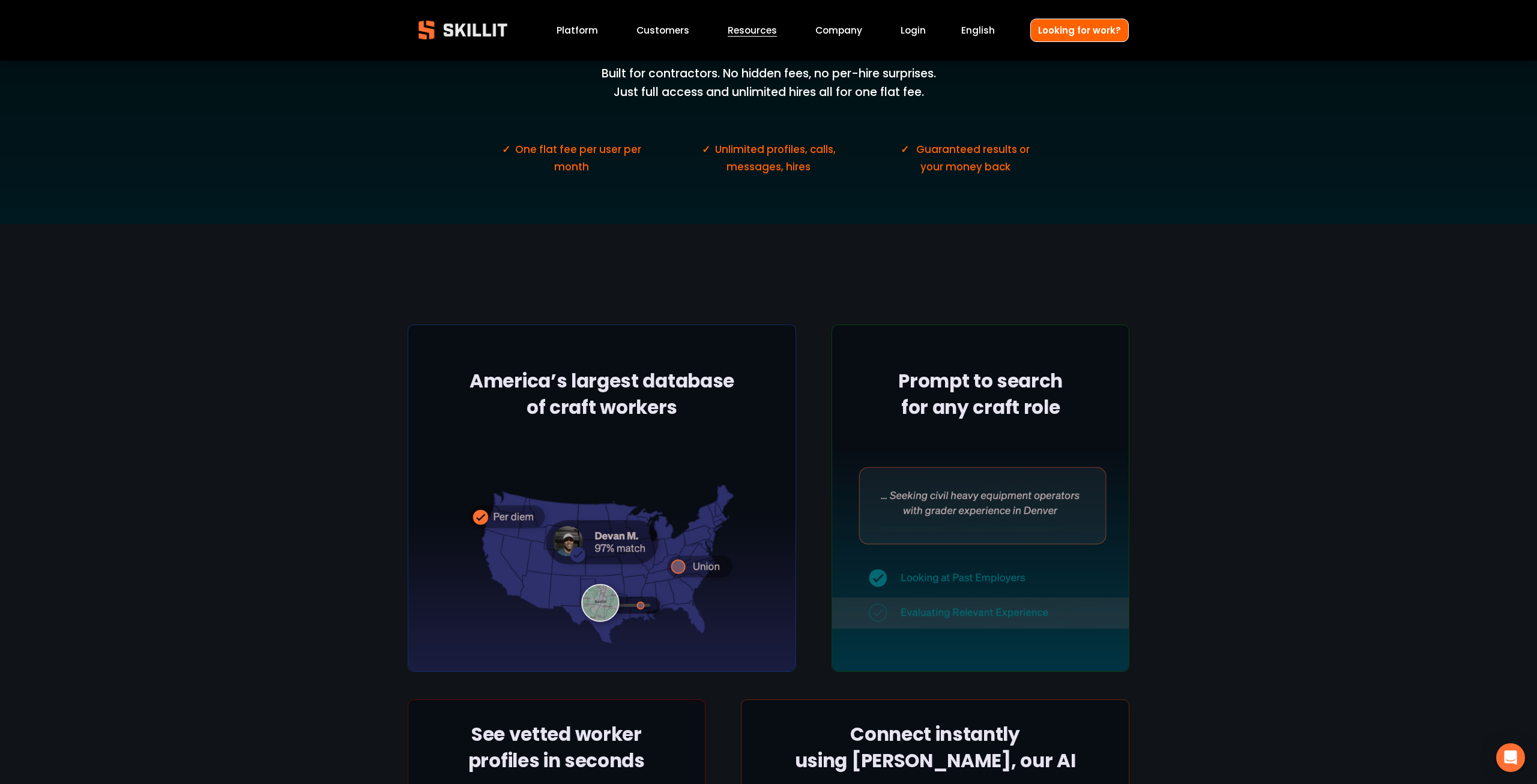
click at [708, 403] on div at bounding box center [602, 498] width 389 height 348
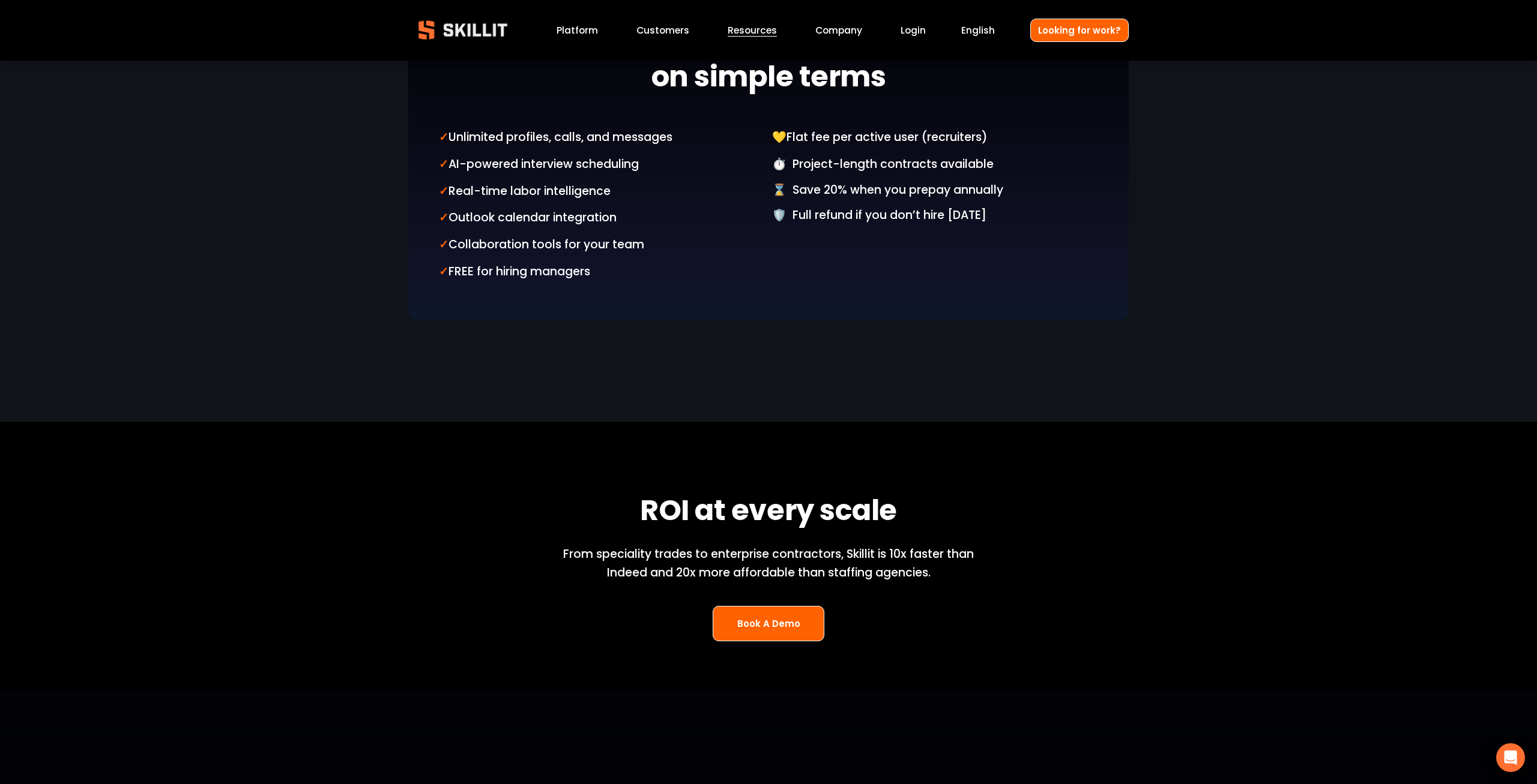
scroll to position [1224, 0]
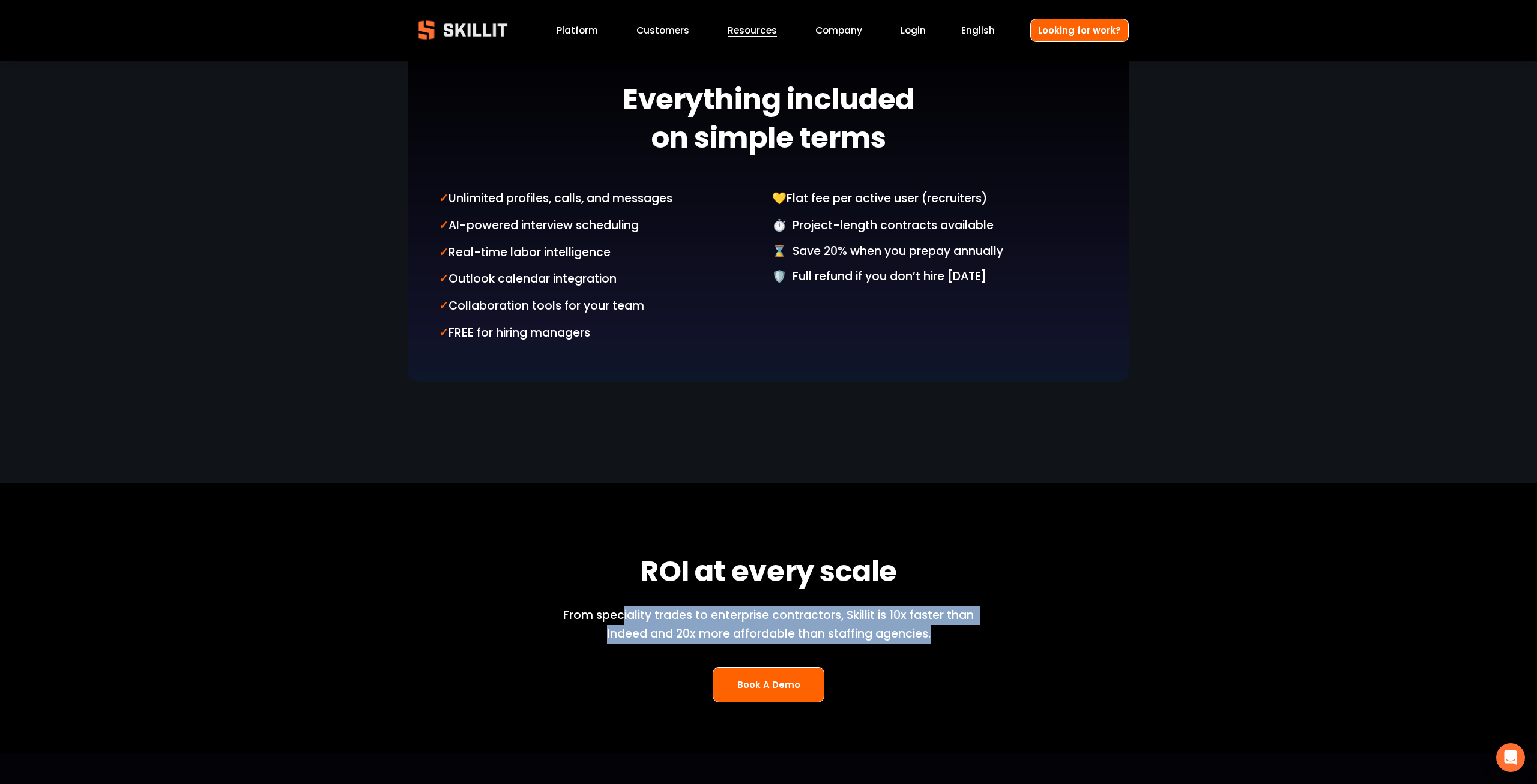
drag, startPoint x: 622, startPoint y: 608, endPoint x: 1071, endPoint y: 671, distance: 453.4
click at [1071, 671] on div "ROI at every scale From speciality trades to enterprise contractors, Skillit is…" at bounding box center [768, 618] width 1537 height 168
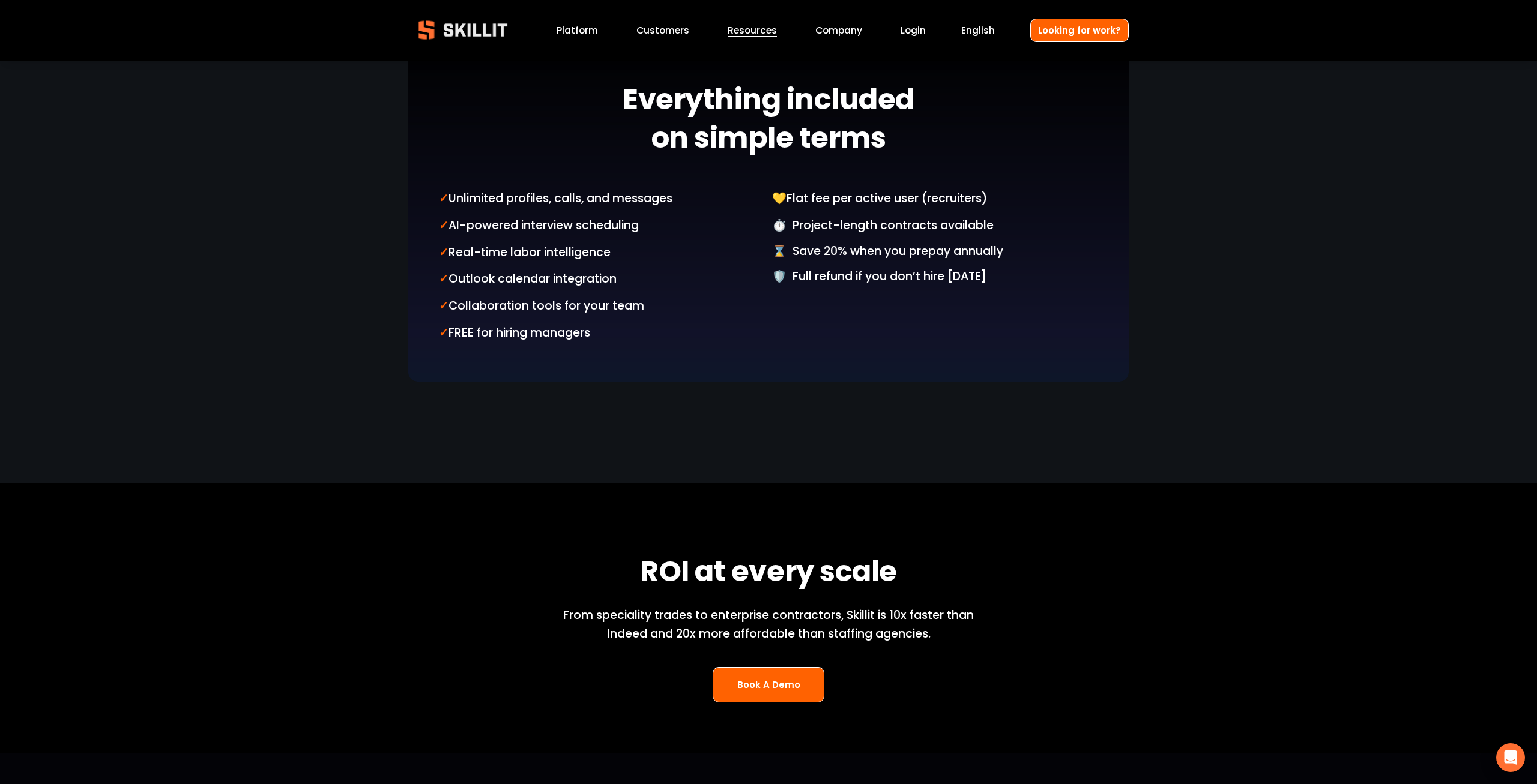
click at [1072, 665] on div "ROI at every scale From speciality trades to enterprise contractors, Skillit is…" at bounding box center [768, 618] width 1537 height 168
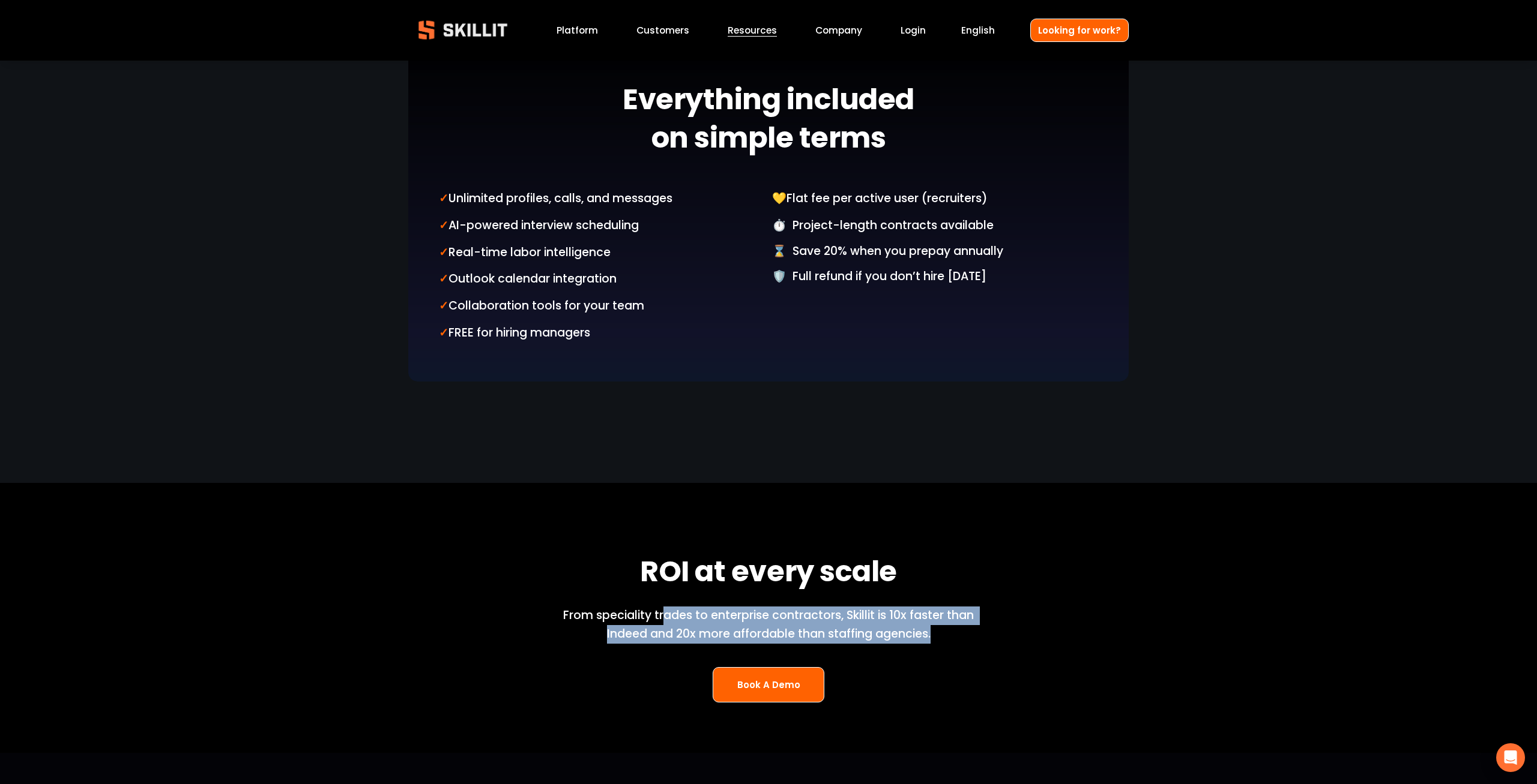
drag, startPoint x: 702, startPoint y: 606, endPoint x: 1014, endPoint y: 667, distance: 317.9
click at [1014, 667] on div "ROI at every scale From speciality trades to enterprise contractors, Skillit is…" at bounding box center [768, 618] width 1537 height 168
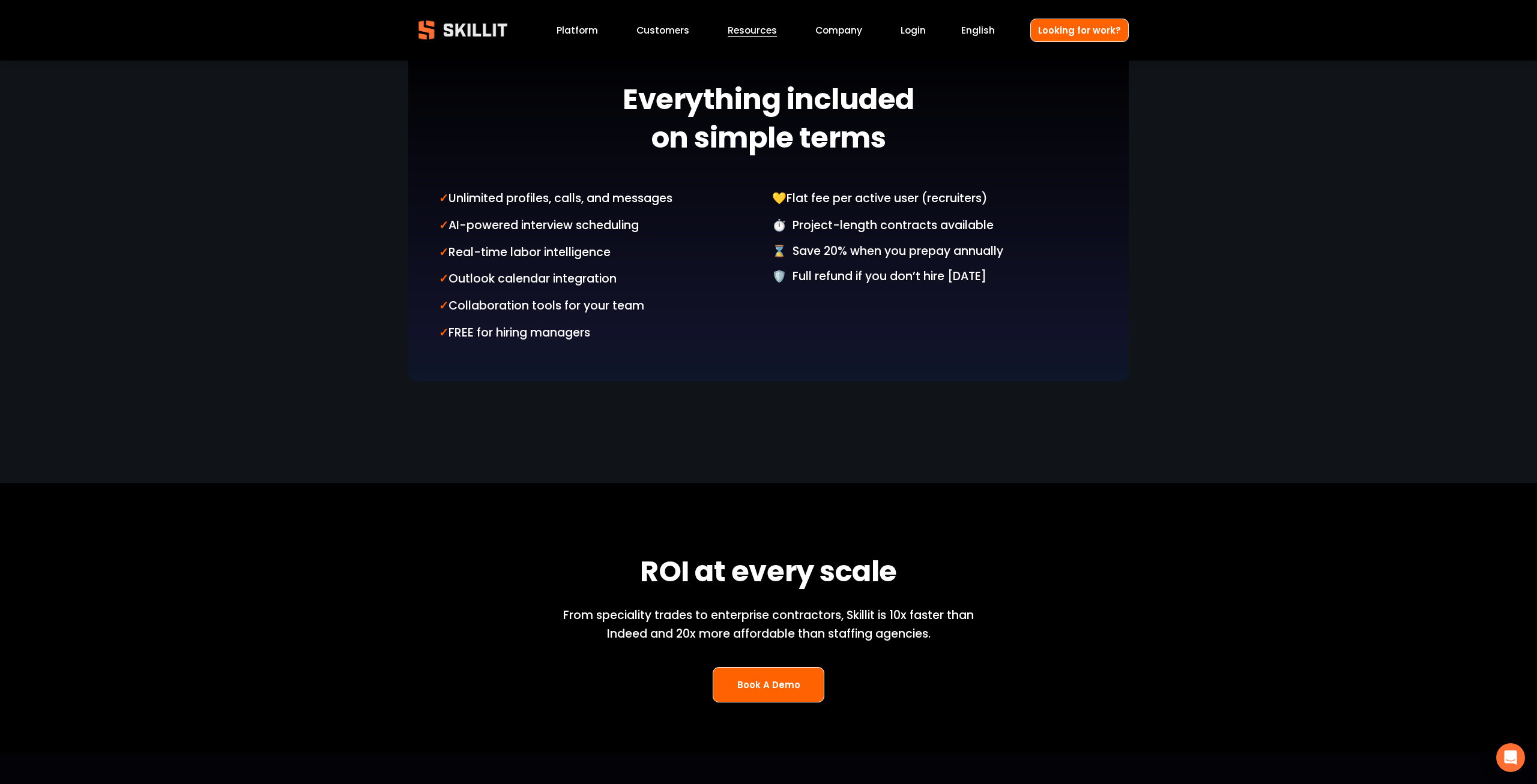
click at [1022, 666] on div "ROI at every scale From speciality trades to enterprise contractors, Skillit is…" at bounding box center [768, 618] width 1537 height 168
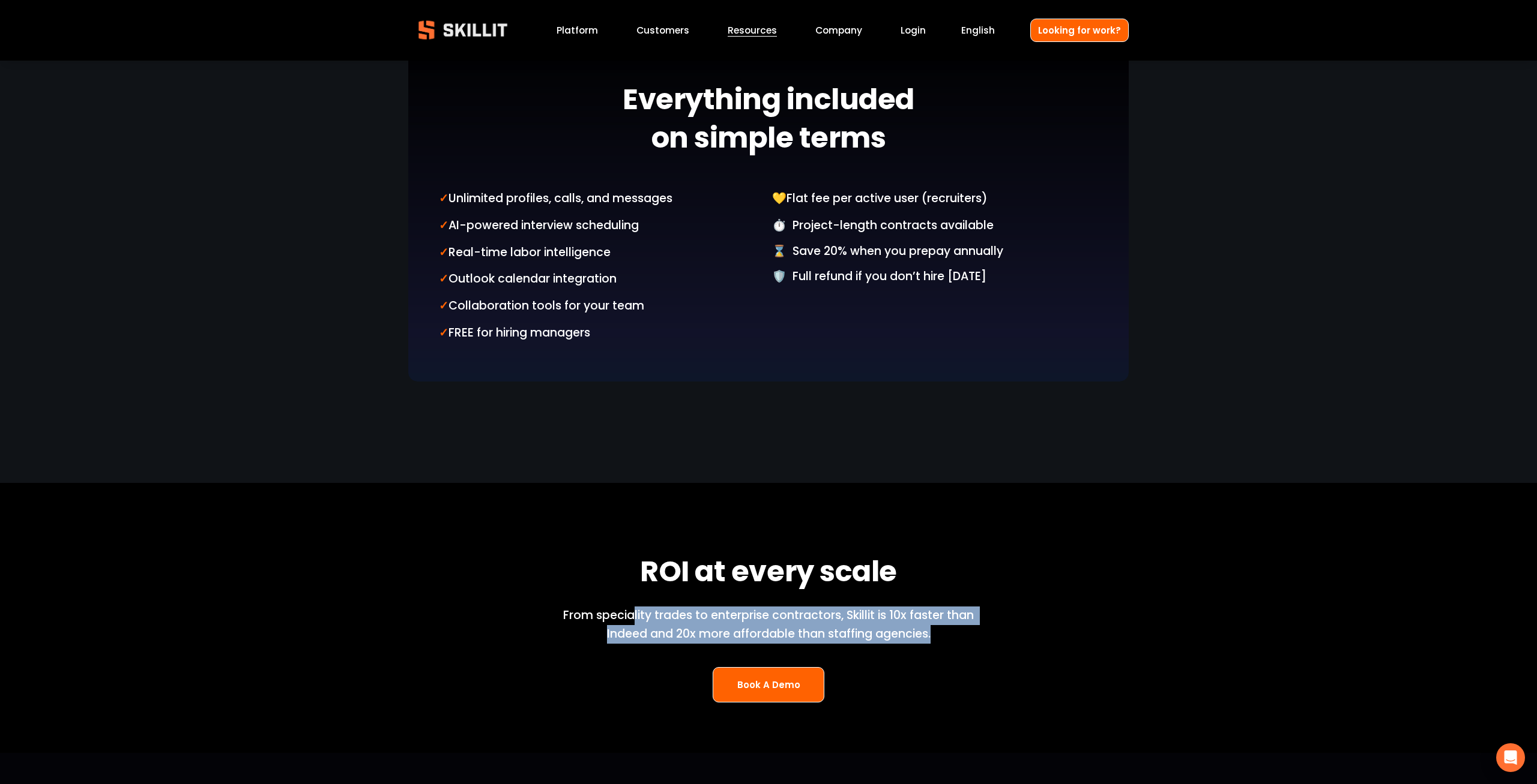
drag, startPoint x: 632, startPoint y: 613, endPoint x: 1017, endPoint y: 682, distance: 391.1
click at [1007, 684] on div "ROI at every scale From speciality trades to enterprise contractors, Skillit is…" at bounding box center [768, 618] width 1537 height 168
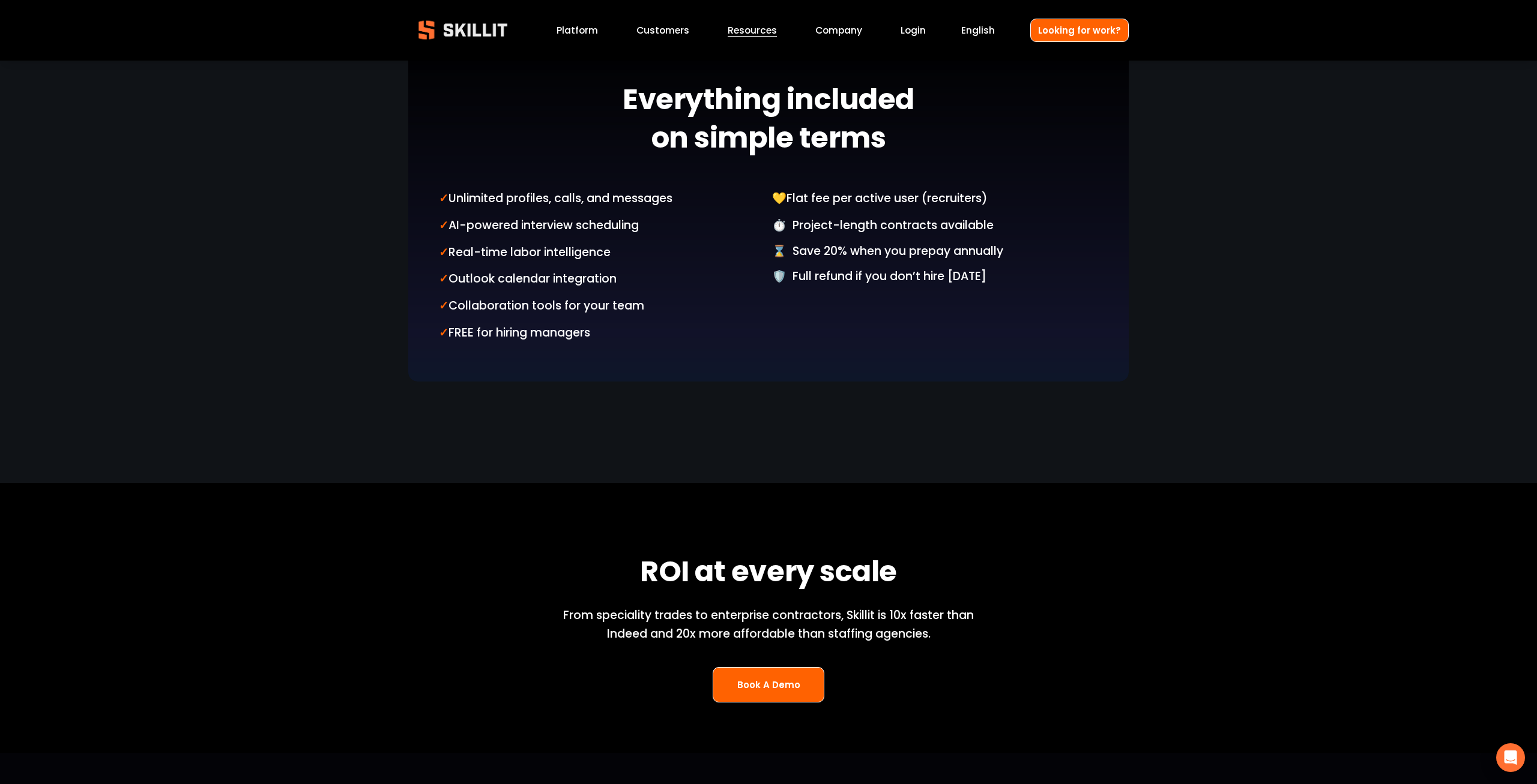
click at [1020, 682] on div "ROI at every scale From speciality trades to enterprise contractors, Skillit is…" at bounding box center [768, 618] width 1537 height 168
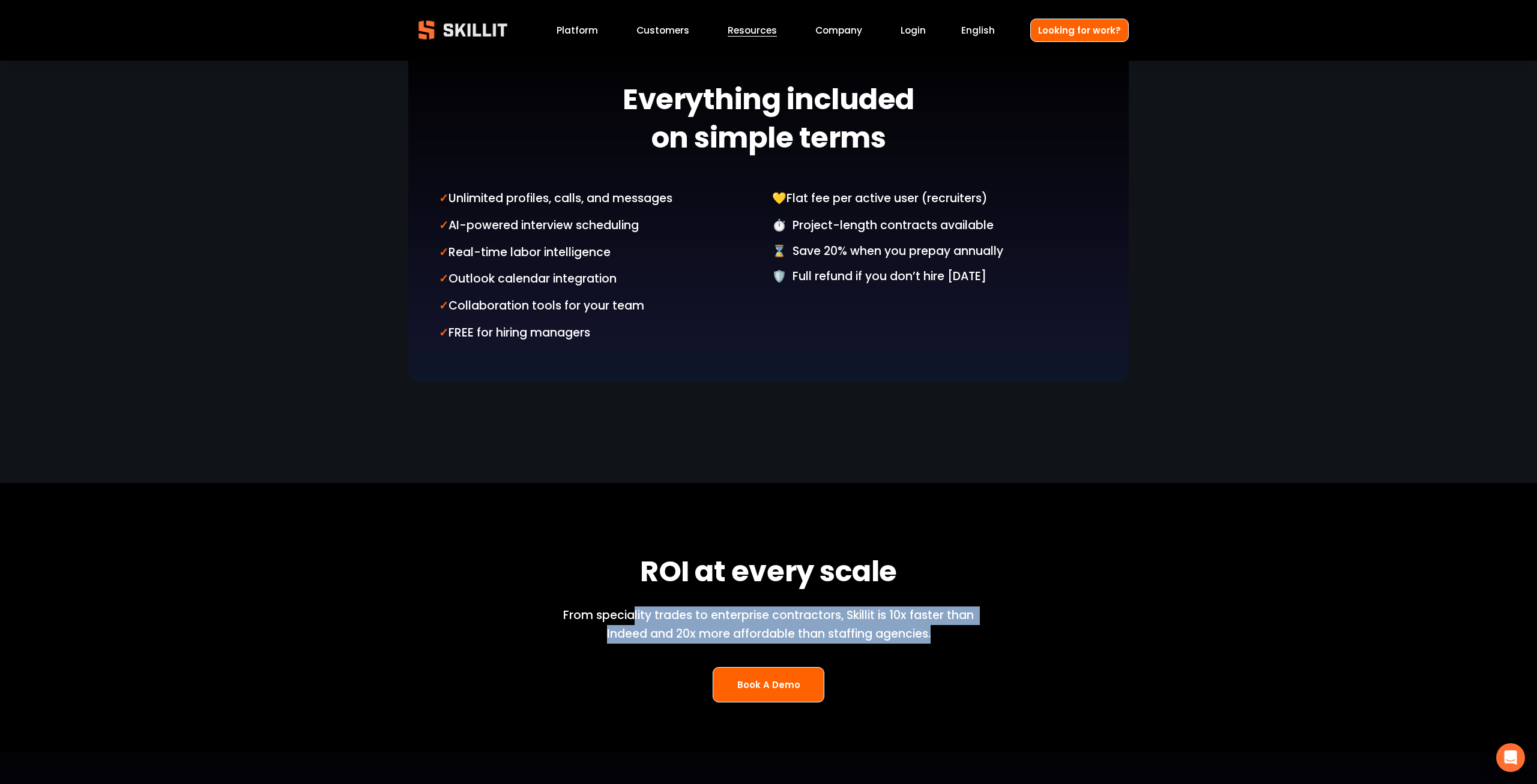
drag, startPoint x: 721, startPoint y: 632, endPoint x: 1079, endPoint y: 683, distance: 361.6
click at [1079, 683] on div "ROI at every scale From speciality trades to enterprise contractors, Skillit is…" at bounding box center [768, 618] width 1537 height 168
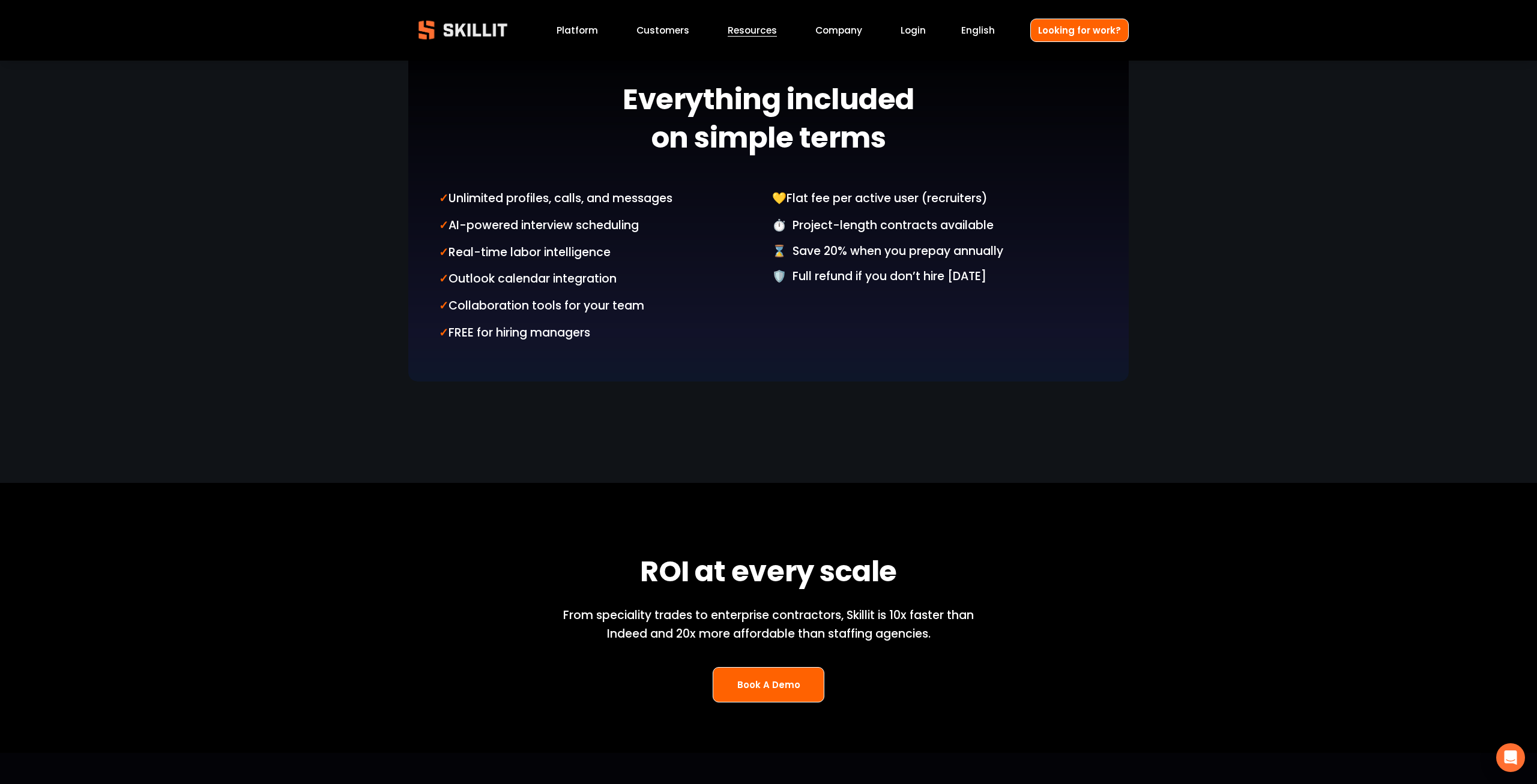
click at [1079, 683] on div "ROI at every scale From speciality trades to enterprise contractors, Skillit is…" at bounding box center [768, 618] width 1537 height 168
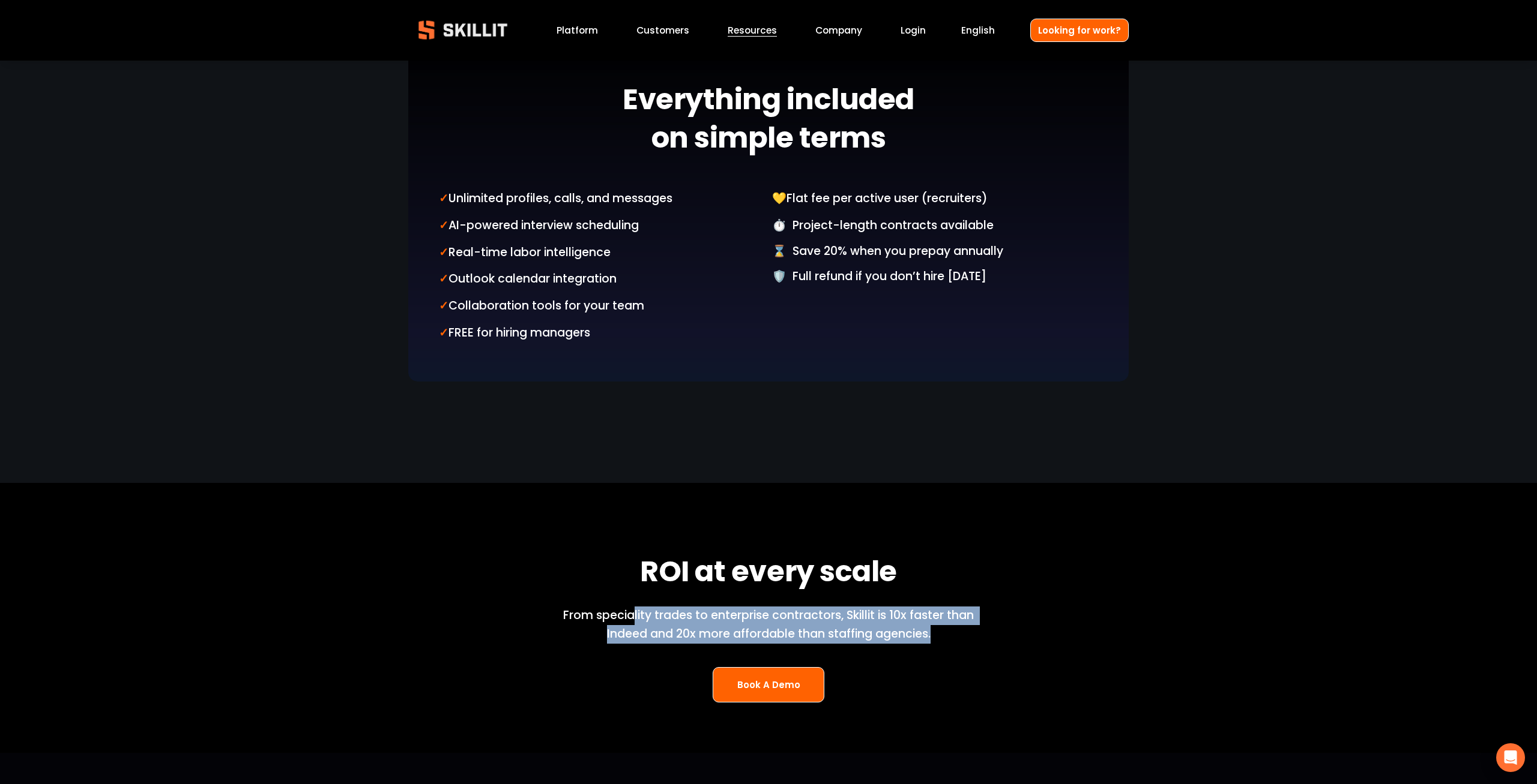
drag, startPoint x: 632, startPoint y: 612, endPoint x: 975, endPoint y: 689, distance: 351.5
click at [971, 690] on div "ROI at every scale From speciality trades to enterprise contractors, Skillit is…" at bounding box center [768, 618] width 1537 height 168
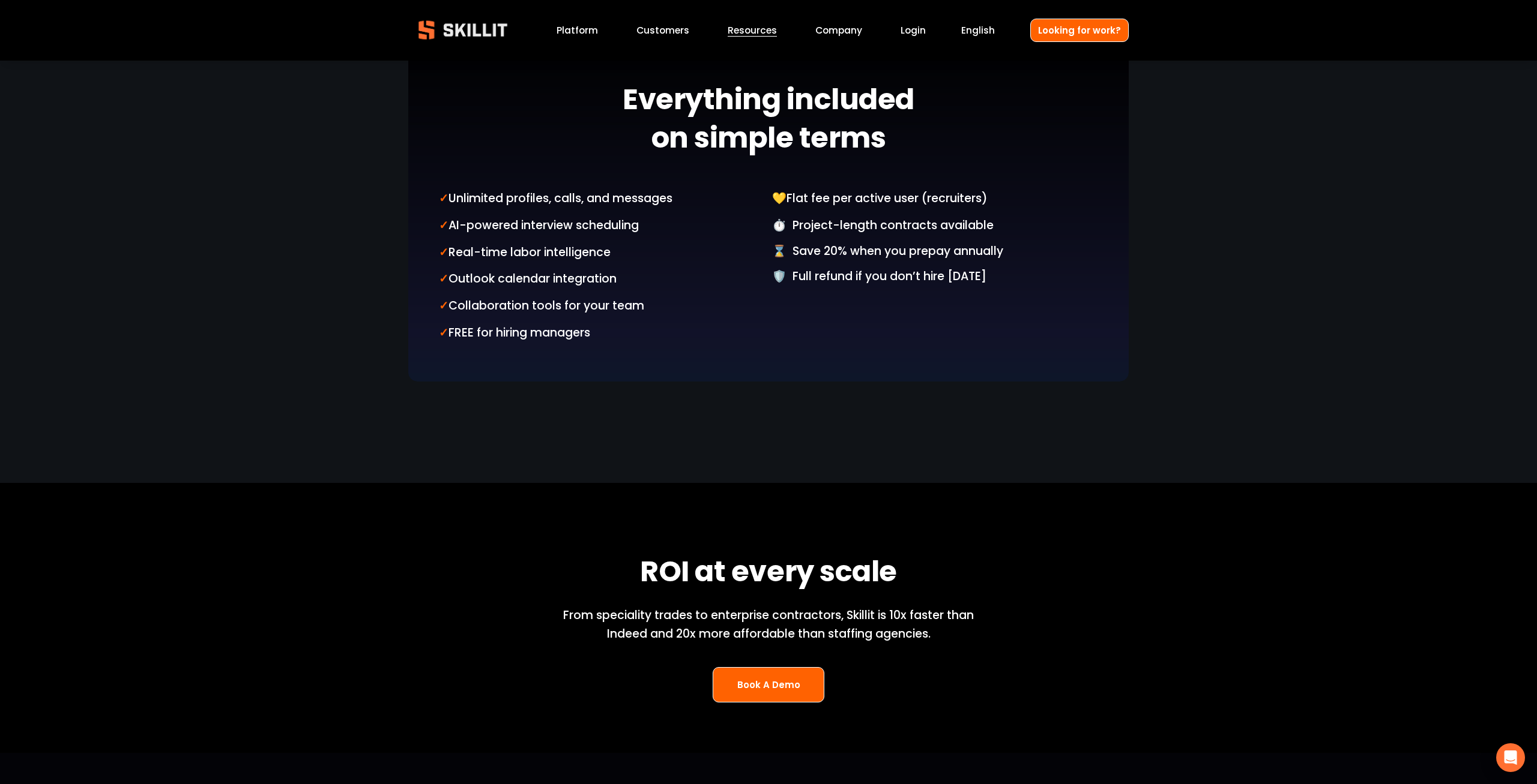
click at [975, 689] on div "ROI at every scale From speciality trades to enterprise contractors, Skillit is…" at bounding box center [768, 618] width 1537 height 168
click at [778, 691] on link "Book A Demo" at bounding box center [768, 685] width 111 height 35
